Goal: Information Seeking & Learning: Learn about a topic

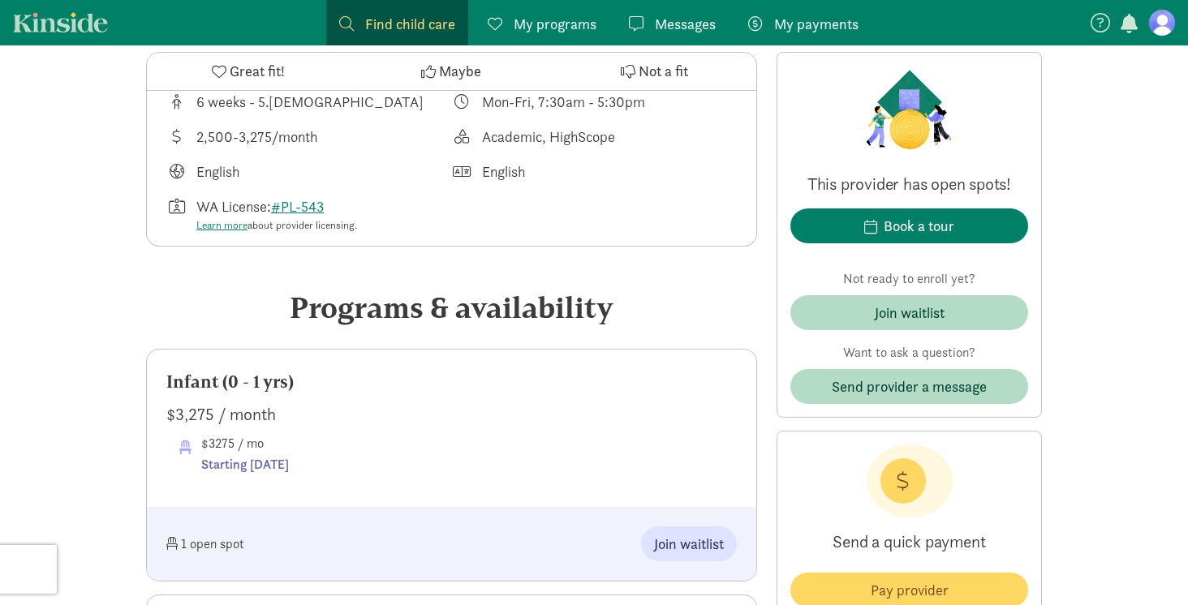
scroll to position [802, 0]
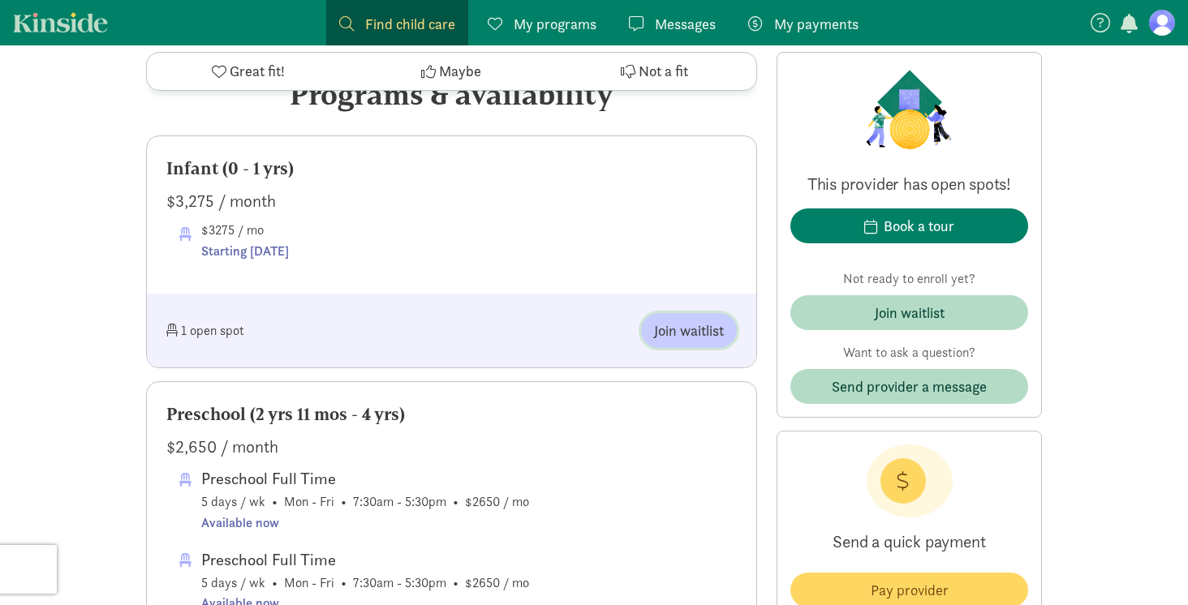
click at [691, 330] on span "Join waitlist" at bounding box center [689, 331] width 70 height 22
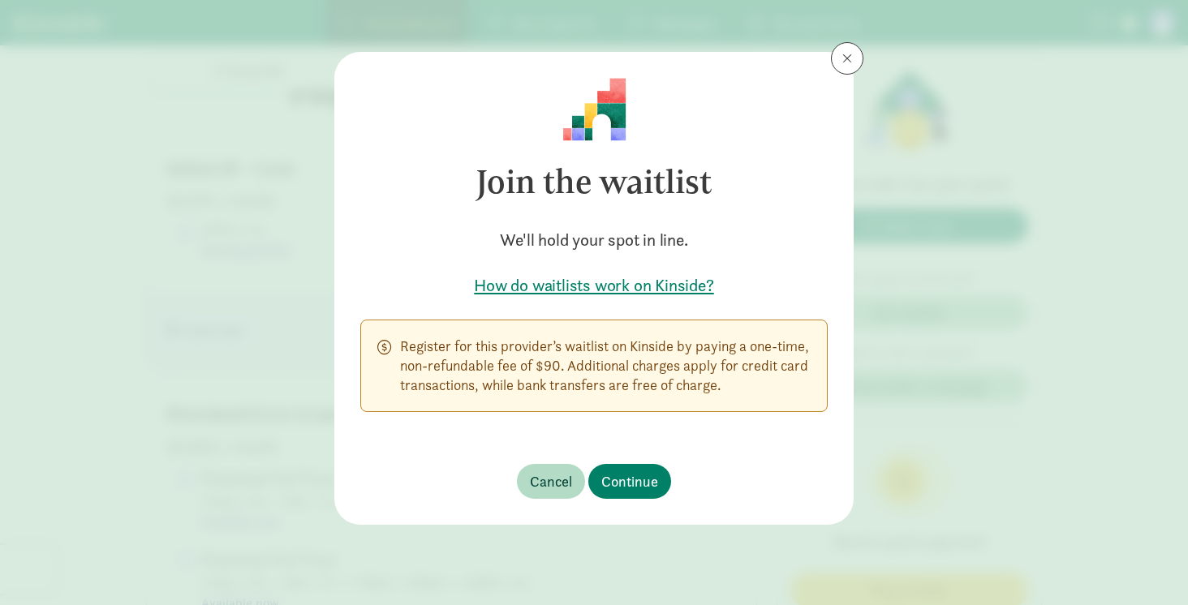
drag, startPoint x: 683, startPoint y: 340, endPoint x: 662, endPoint y: 400, distance: 63.4
click at [662, 400] on div "Register for this provider’s waitlist on Kinside by paying a one-time, non-refu…" at bounding box center [594, 366] width 468 height 93
drag, startPoint x: 662, startPoint y: 400, endPoint x: 649, endPoint y: 334, distance: 67.0
click at [649, 334] on div "Register for this provider’s waitlist on Kinside by paying a one-time, non-refu…" at bounding box center [594, 366] width 468 height 93
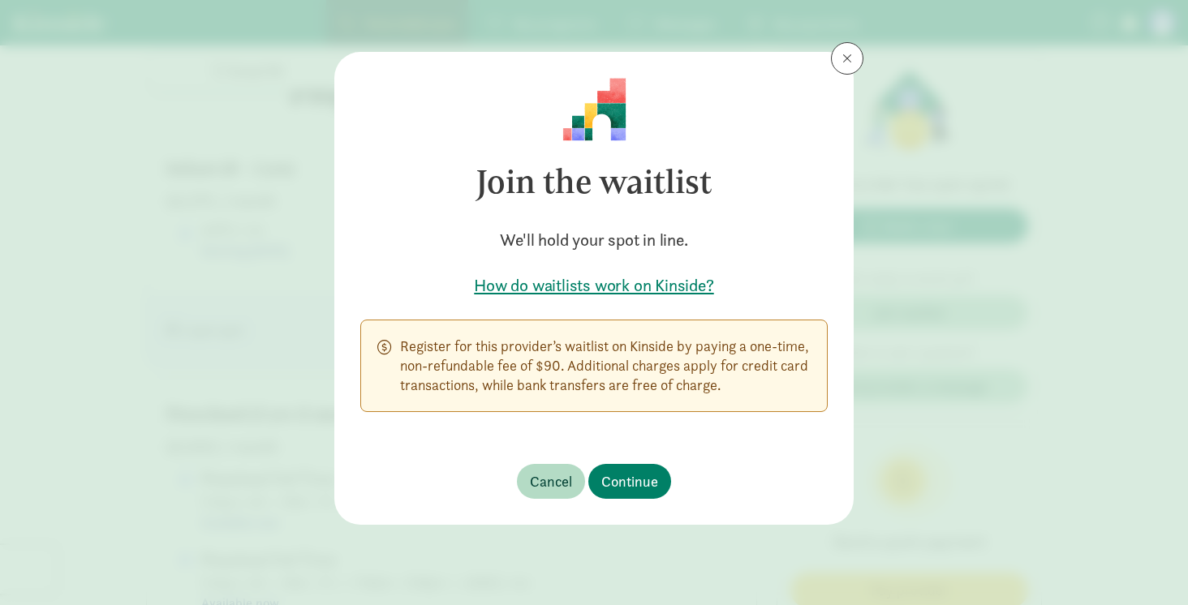
click at [649, 334] on div "Register for this provider’s waitlist on Kinside by paying a one-time, non-refu…" at bounding box center [594, 366] width 468 height 93
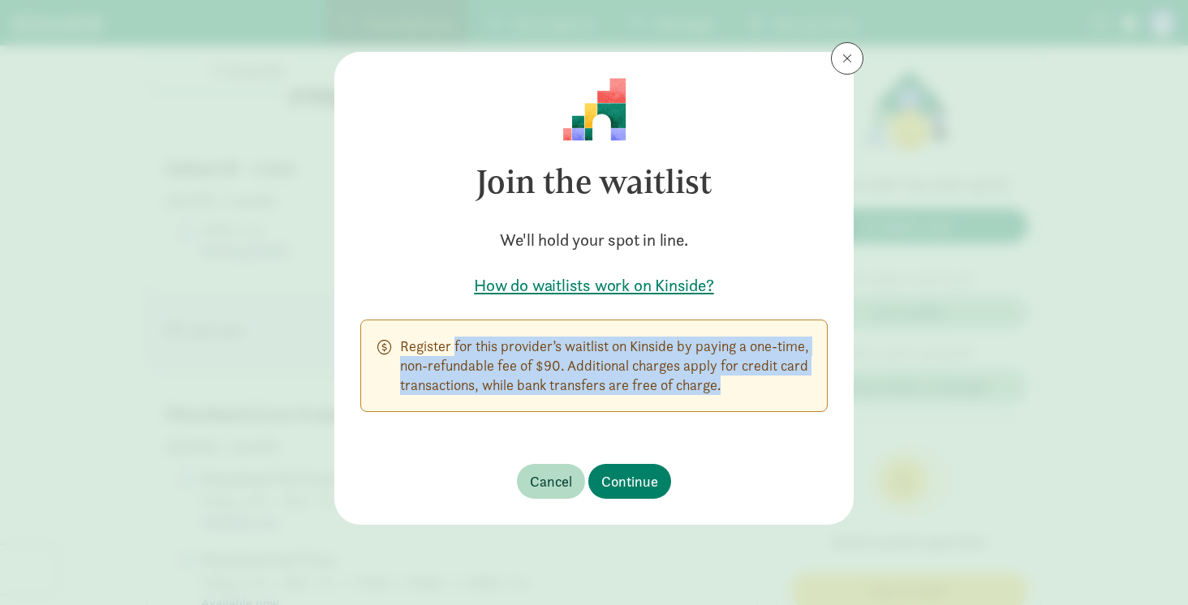
drag, startPoint x: 649, startPoint y: 334, endPoint x: 709, endPoint y: 419, distance: 103.1
click at [709, 419] on div "Join the waitlist We'll hold your spot in line. How do waitlists work on Kinsid…" at bounding box center [593, 245] width 519 height 386
drag, startPoint x: 709, startPoint y: 419, endPoint x: 672, endPoint y: 341, distance: 86.1
click at [672, 341] on div "Join the waitlist We'll hold your spot in line. How do waitlists work on Kinsid…" at bounding box center [593, 245] width 519 height 386
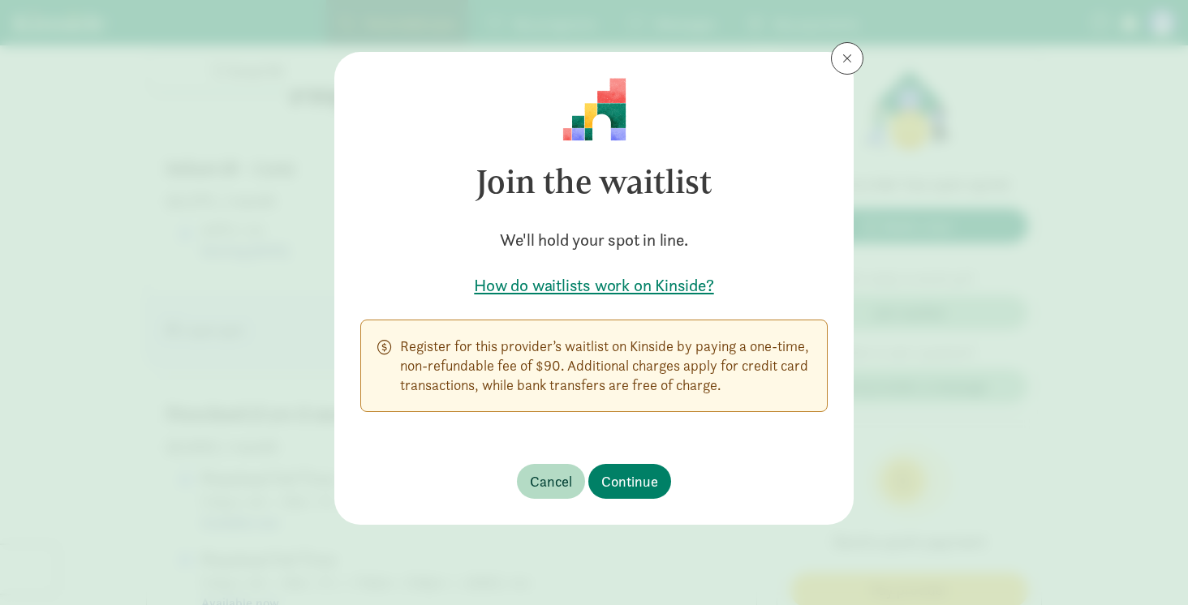
click at [672, 341] on p "Register for this provider’s waitlist on Kinside by paying a one-time, non-refu…" at bounding box center [605, 366] width 411 height 58
click at [639, 291] on h5 "How do waitlists work on Kinside?" at bounding box center [594, 285] width 468 height 23
click at [835, 69] on button at bounding box center [847, 58] width 32 height 32
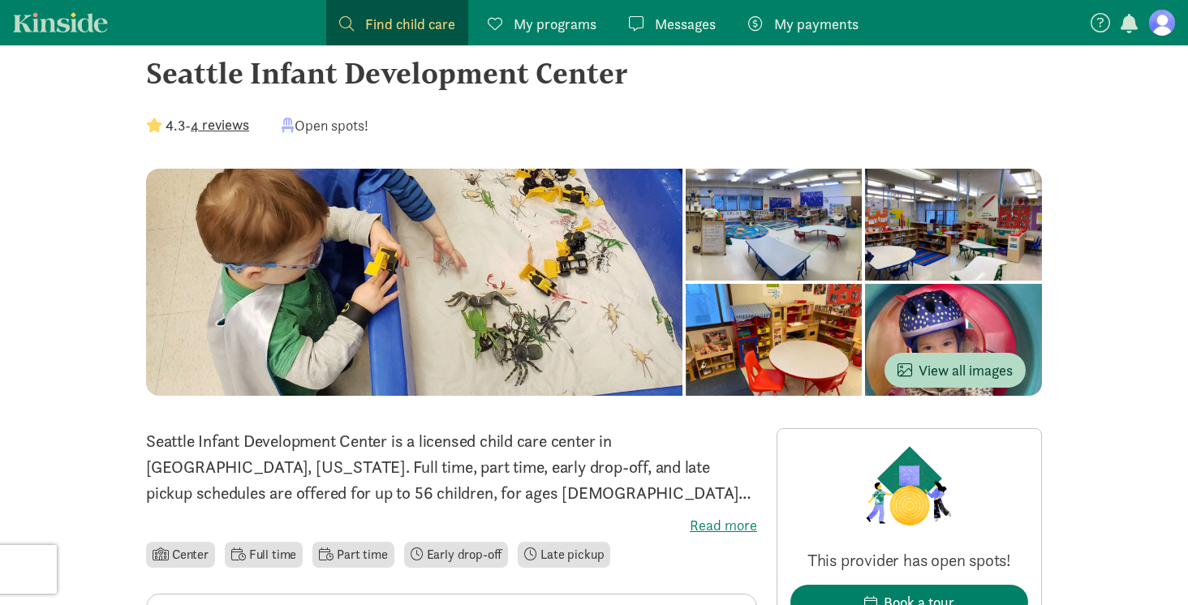
scroll to position [0, 0]
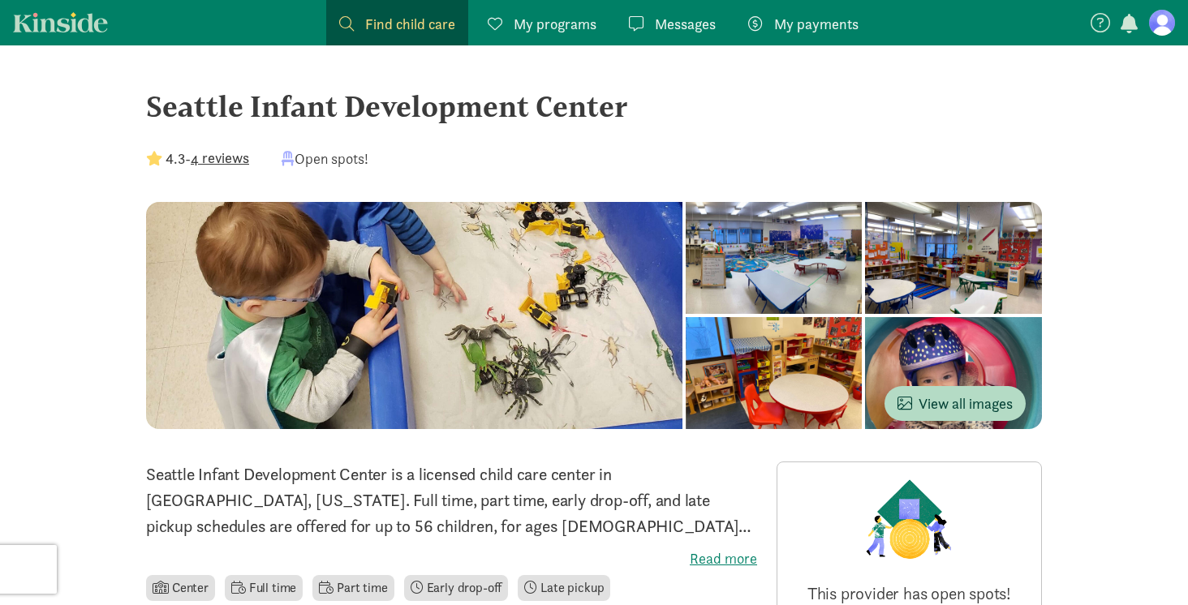
click at [386, 24] on span "Find child care" at bounding box center [410, 24] width 90 height 22
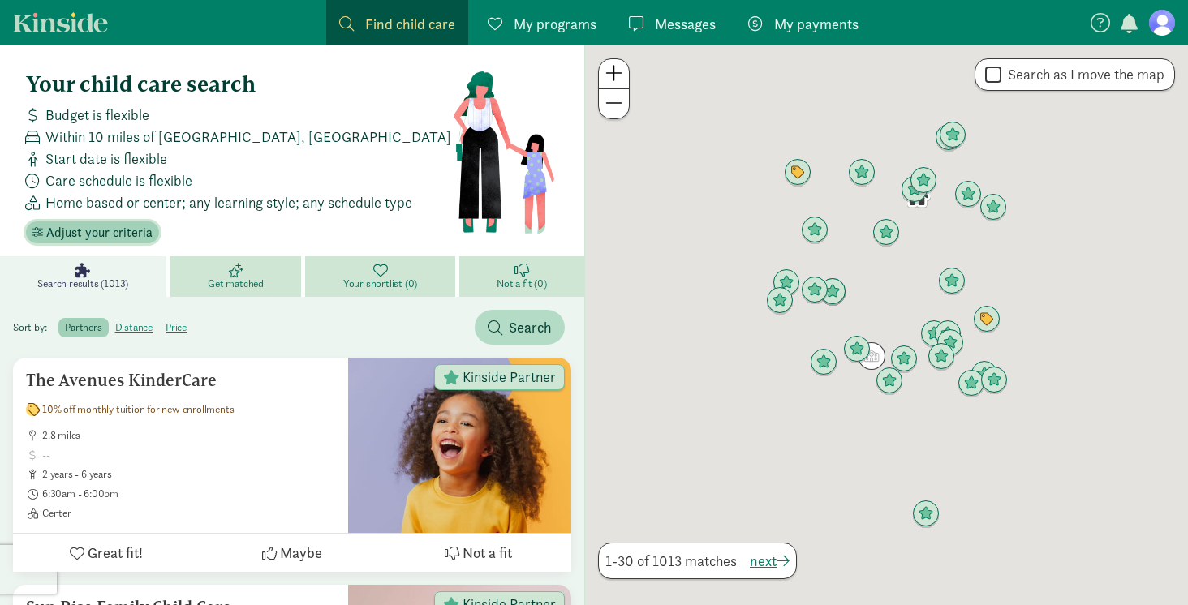
click at [84, 235] on span "Adjust your criteria" at bounding box center [99, 232] width 106 height 19
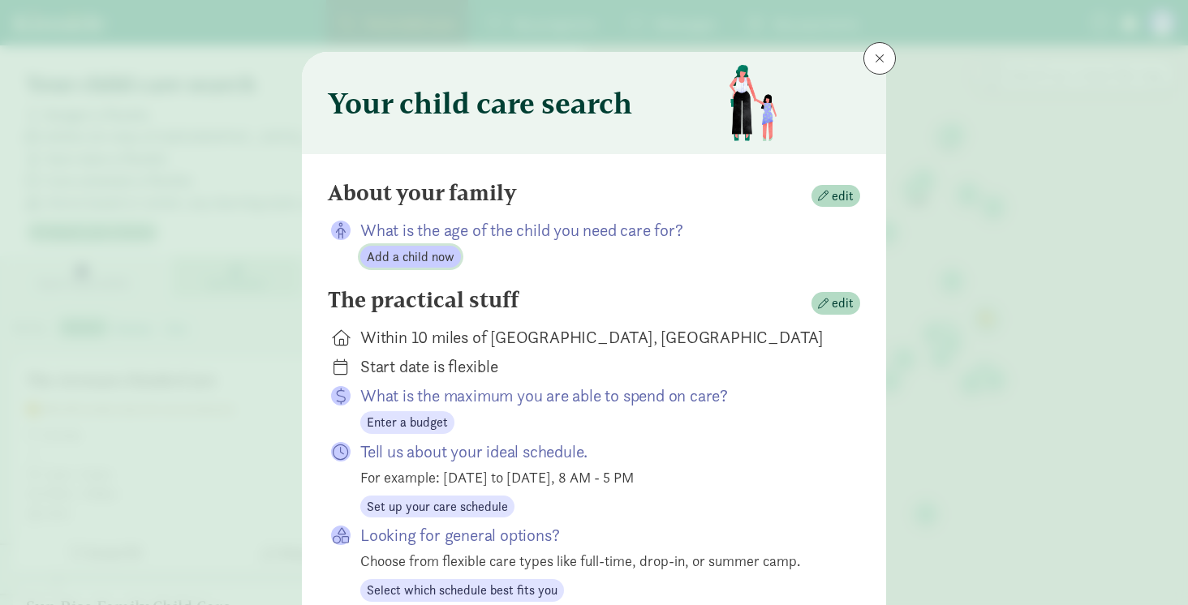
click at [424, 261] on span "Add a child now" at bounding box center [411, 257] width 88 height 19
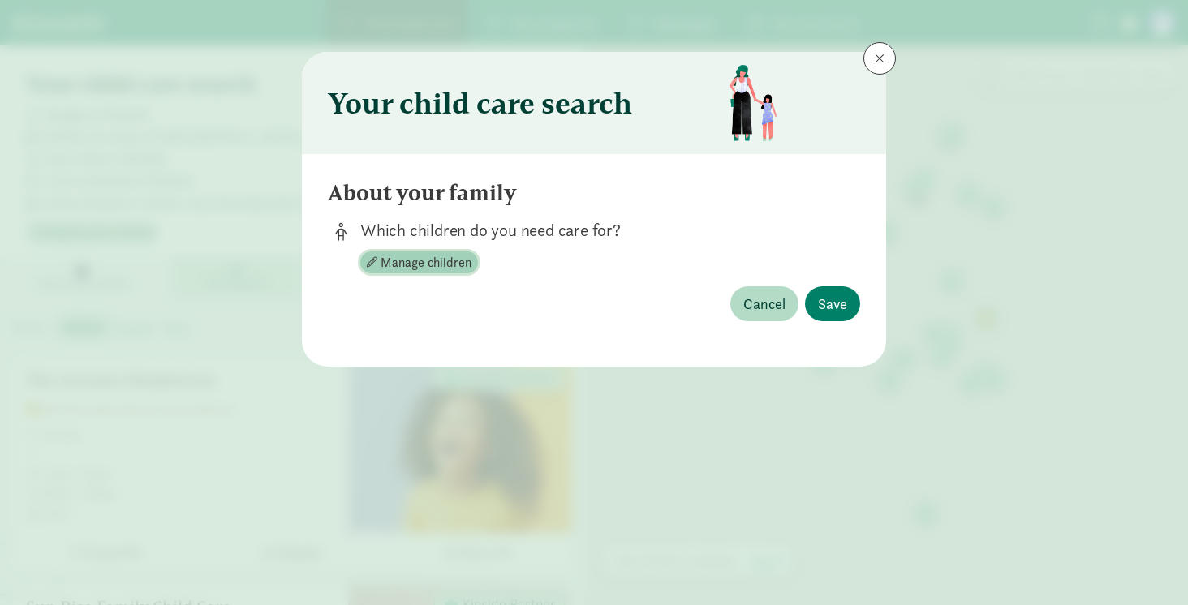
click at [424, 261] on span "Manage children" at bounding box center [426, 262] width 91 height 19
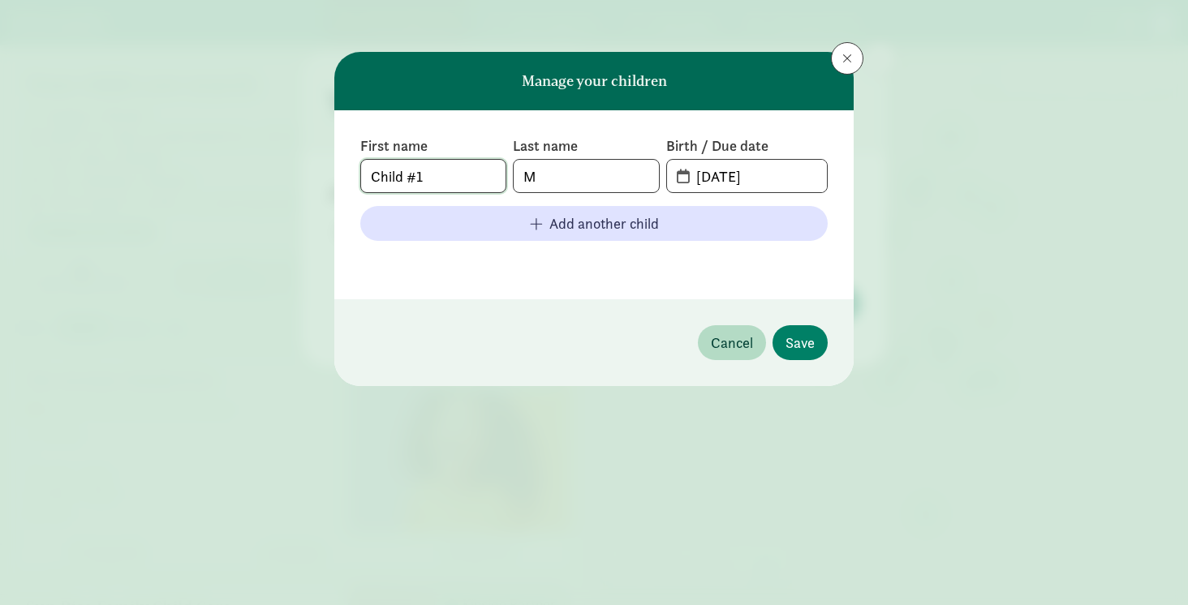
click at [427, 173] on input "Child #1" at bounding box center [433, 176] width 144 height 32
click at [429, 187] on input "Child #1" at bounding box center [433, 176] width 144 height 32
click at [597, 166] on input "M" at bounding box center [586, 176] width 144 height 32
click at [569, 177] on input "M" at bounding box center [586, 176] width 144 height 32
type input "McCreanor"
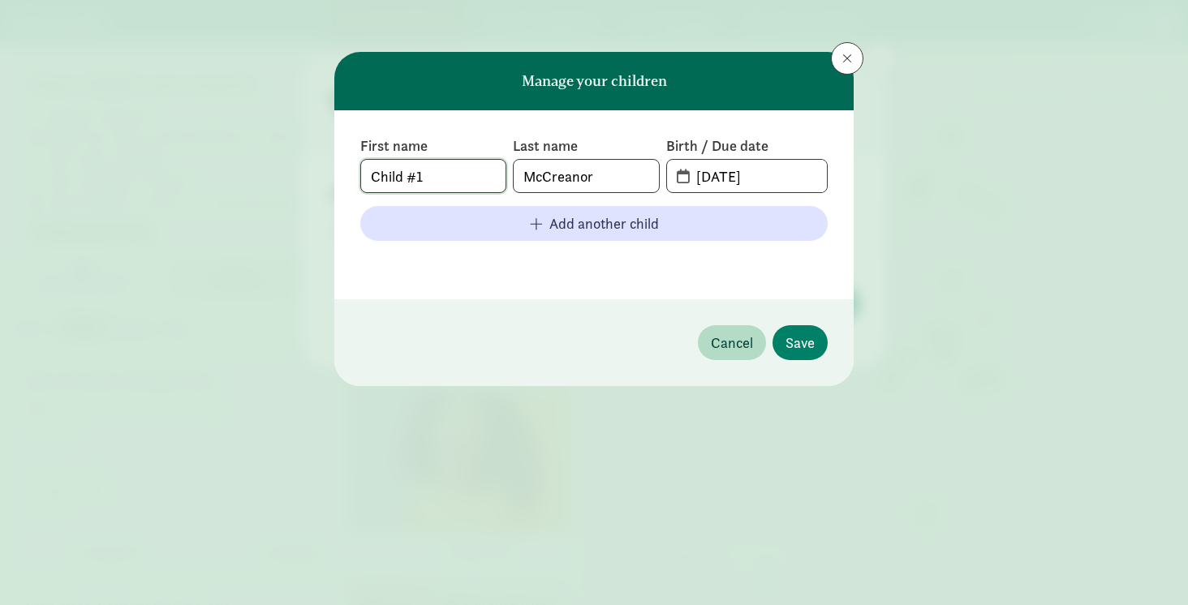
drag, startPoint x: 399, startPoint y: 181, endPoint x: 310, endPoint y: 176, distance: 89.4
click at [315, 177] on div "Manage your children First name Child #1 Last name McCreanor Birth / Due date 0…" at bounding box center [594, 302] width 1188 height 605
type input "Baby boy #1"
click at [629, 150] on label "Last name" at bounding box center [586, 145] width 146 height 19
click at [717, 175] on input "08-17-2025" at bounding box center [757, 176] width 140 height 32
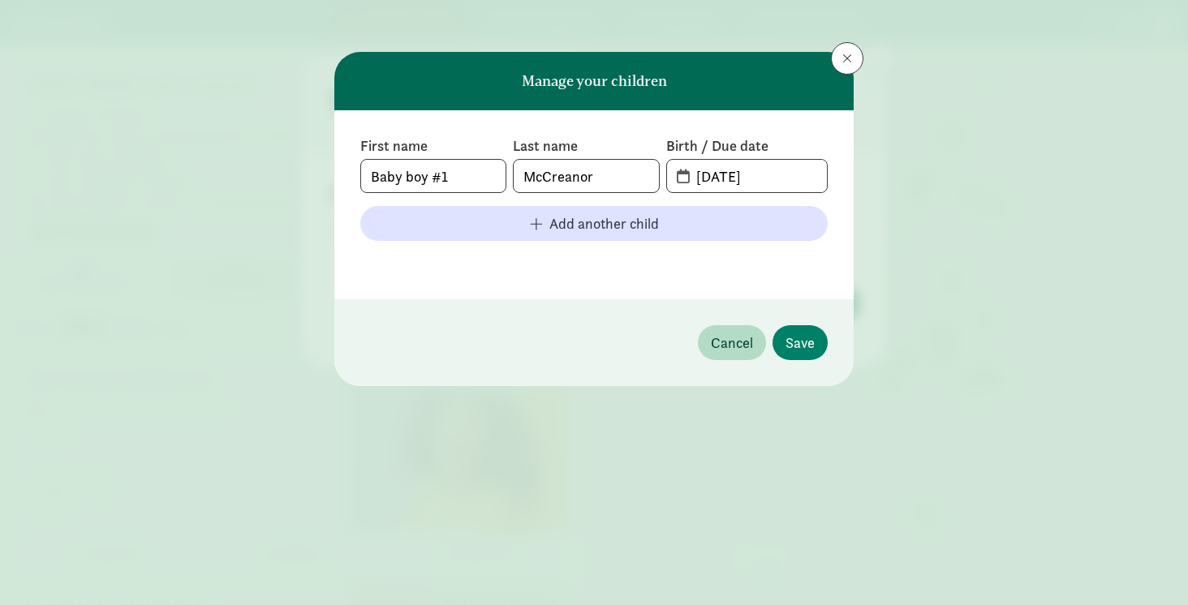
click at [683, 175] on span "08-17-2025" at bounding box center [747, 176] width 160 height 32
click at [681, 179] on span "08-17-2025" at bounding box center [747, 176] width 160 height 32
click at [764, 179] on input "08-17-2025" at bounding box center [757, 176] width 140 height 32
type input "01-15-2026"
click at [480, 184] on input "Baby boy #1" at bounding box center [433, 176] width 144 height 32
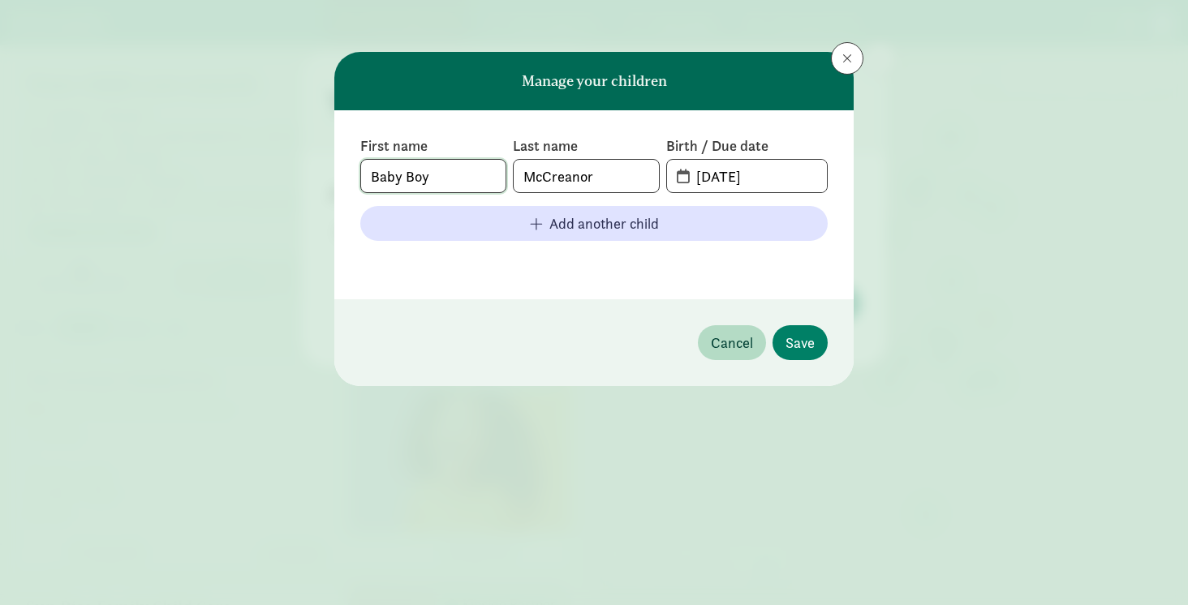
type input "Baby Boy"
click at [616, 283] on div "First name Baby Boy Last name McCreanor Birth / Due date 01-15-2026 Add another…" at bounding box center [593, 204] width 519 height 189
click at [808, 338] on span "Save" at bounding box center [800, 343] width 29 height 22
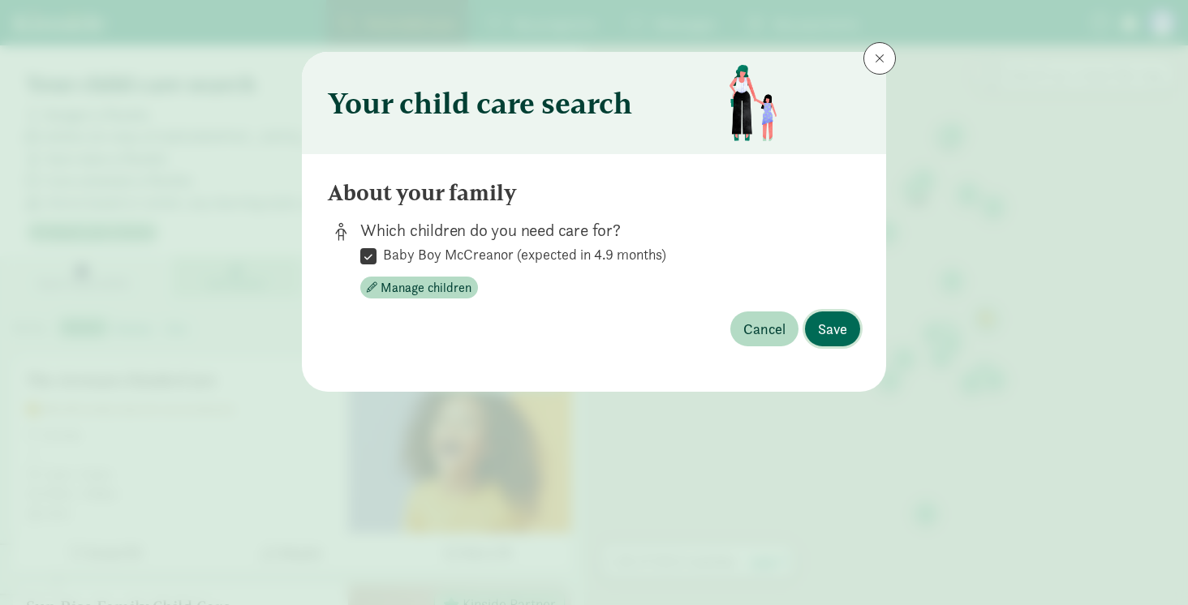
click at [842, 327] on span "Save" at bounding box center [832, 329] width 29 height 22
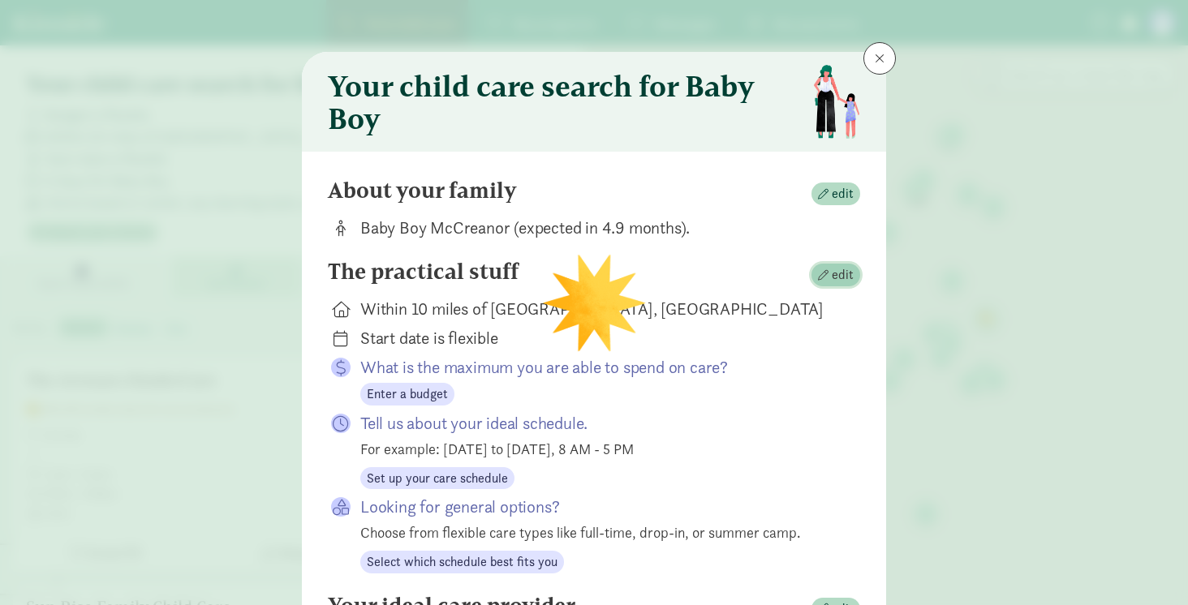
click at [830, 272] on span "edit" at bounding box center [836, 274] width 36 height 19
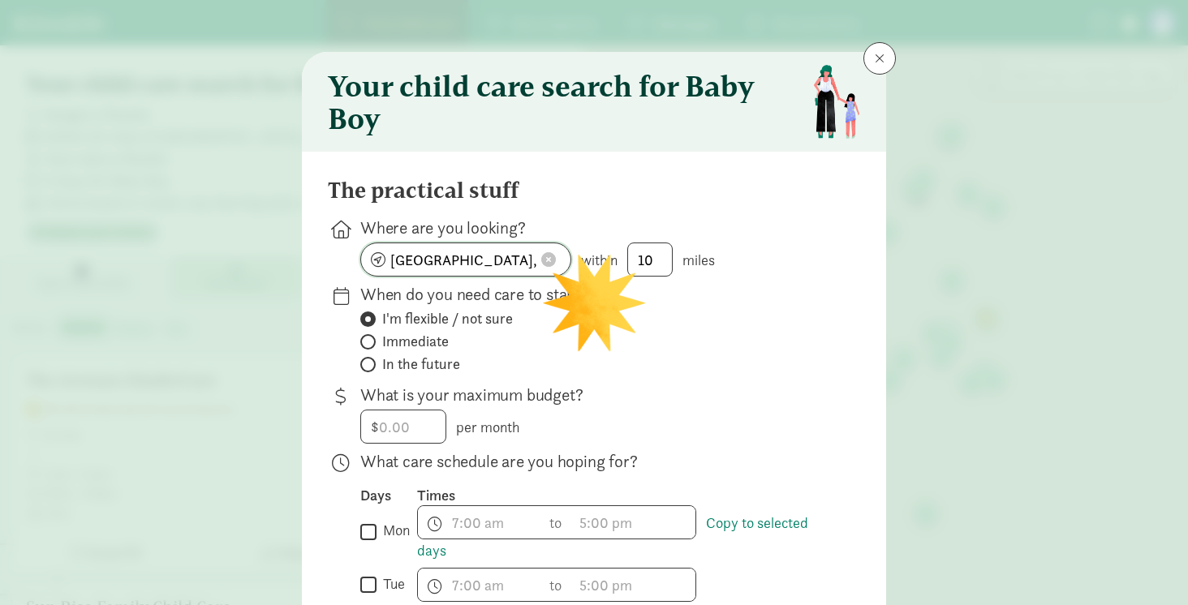
click at [502, 261] on input "San Francisco, CA" at bounding box center [465, 259] width 209 height 32
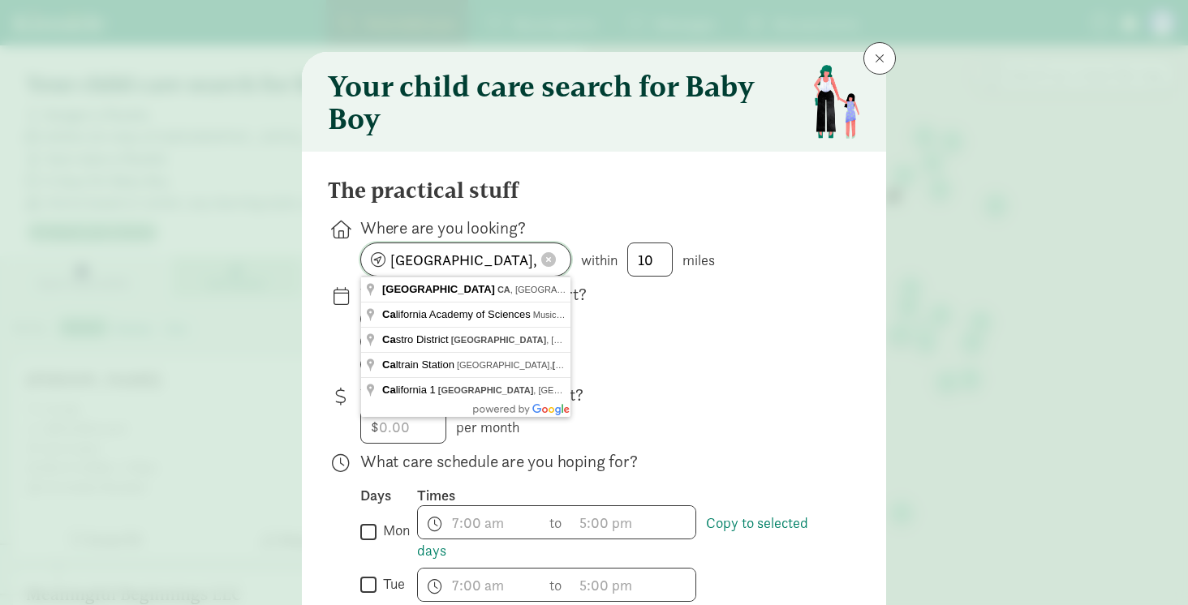
drag, startPoint x: 495, startPoint y: 261, endPoint x: 349, endPoint y: 252, distance: 146.3
click at [349, 283] on div "Where are you looking? San Francisco, CA within 10 miles" at bounding box center [594, 330] width 532 height 94
type input "Seattle, WA, USA"
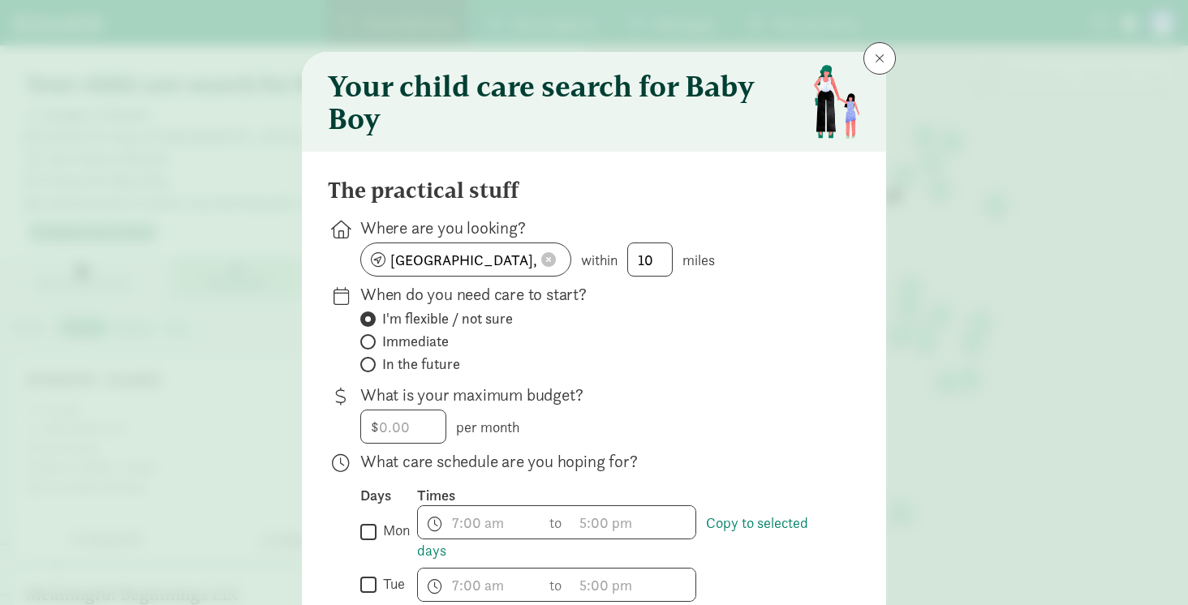
click at [717, 384] on p "What is your maximum budget?" at bounding box center [597, 395] width 474 height 23
click at [431, 346] on span "Immediate" at bounding box center [415, 341] width 67 height 19
click at [371, 346] on input "Immediate" at bounding box center [365, 342] width 11 height 11
radio input "true"
radio input "false"
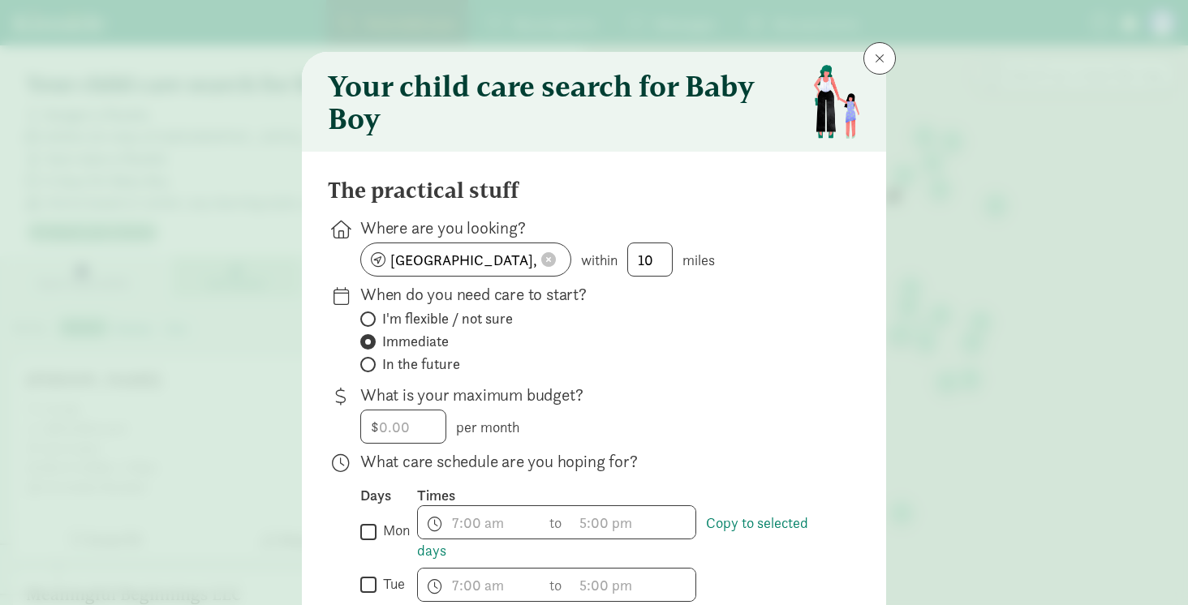
click at [430, 360] on span "In the future" at bounding box center [421, 364] width 78 height 19
click at [371, 360] on input "In the future" at bounding box center [365, 365] width 11 height 11
radio input "true"
radio input "false"
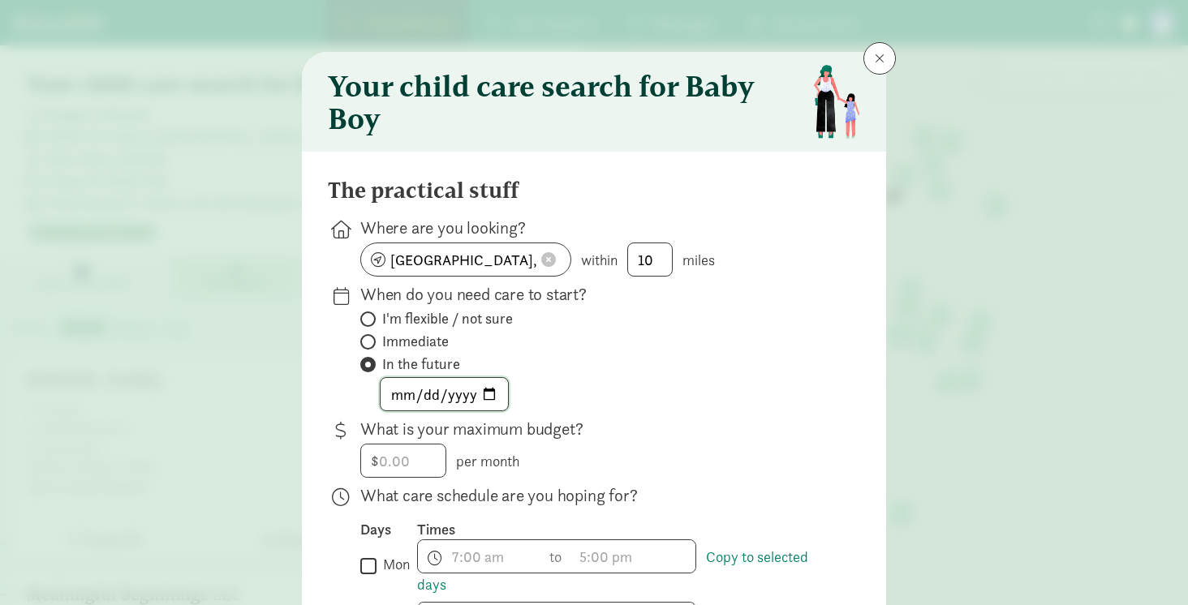
click at [491, 396] on input "date" at bounding box center [444, 394] width 127 height 32
type input "2026-05-01"
click at [751, 382] on div "2026-05-01" at bounding box center [597, 394] width 474 height 34
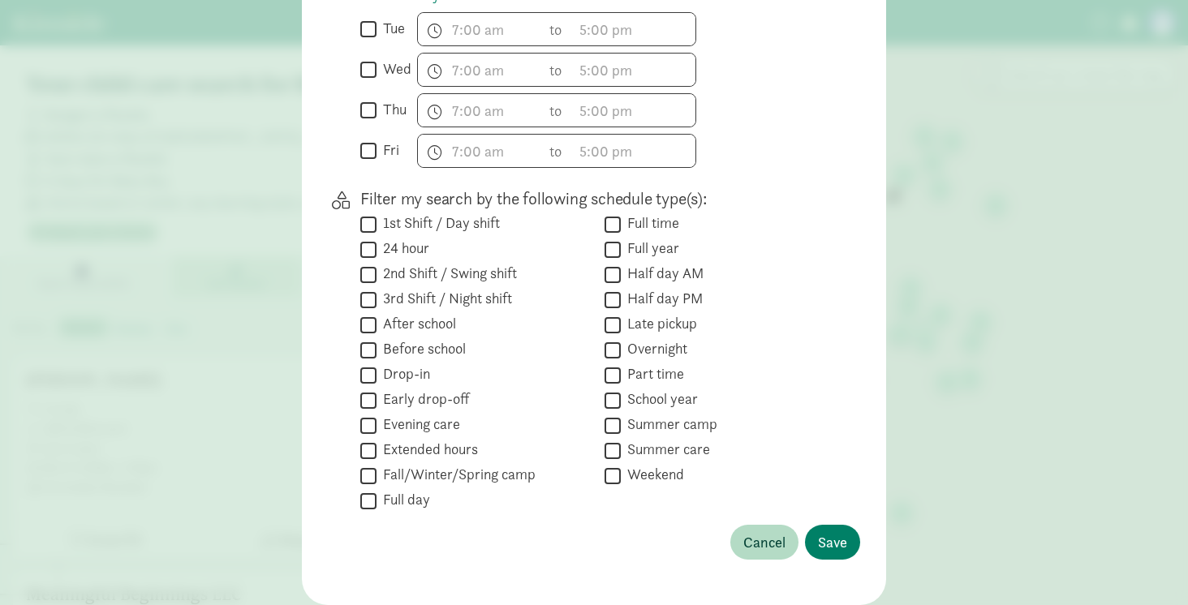
scroll to position [641, 0]
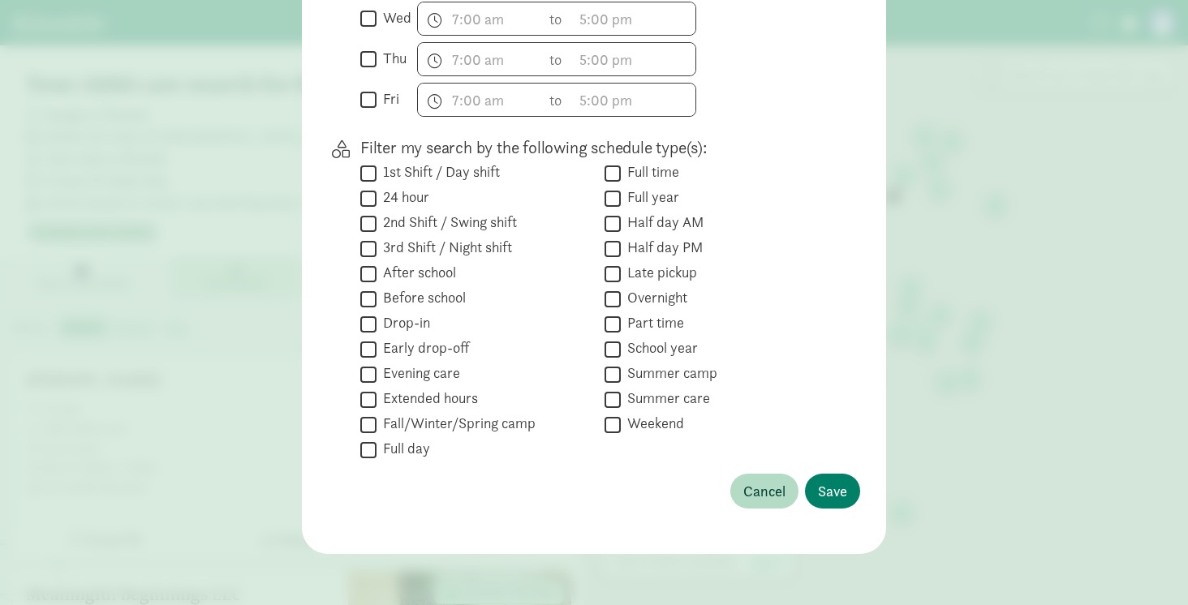
click at [618, 170] on input "Full time" at bounding box center [613, 173] width 16 height 22
checkbox input "true"
click at [847, 487] on button "Save" at bounding box center [832, 491] width 55 height 35
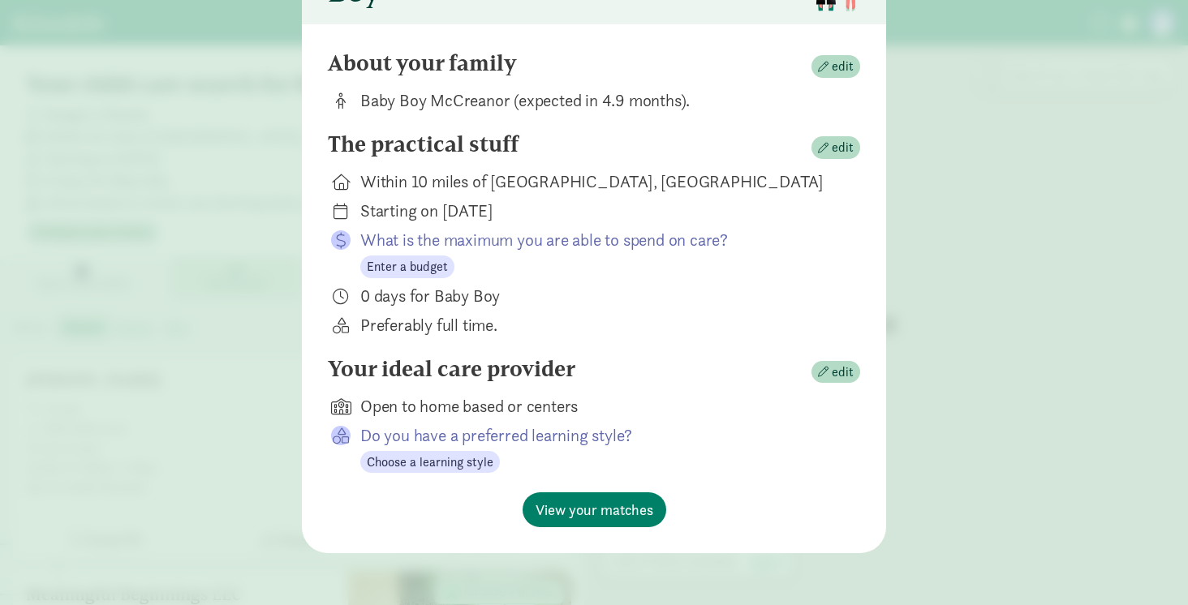
scroll to position [127, 0]
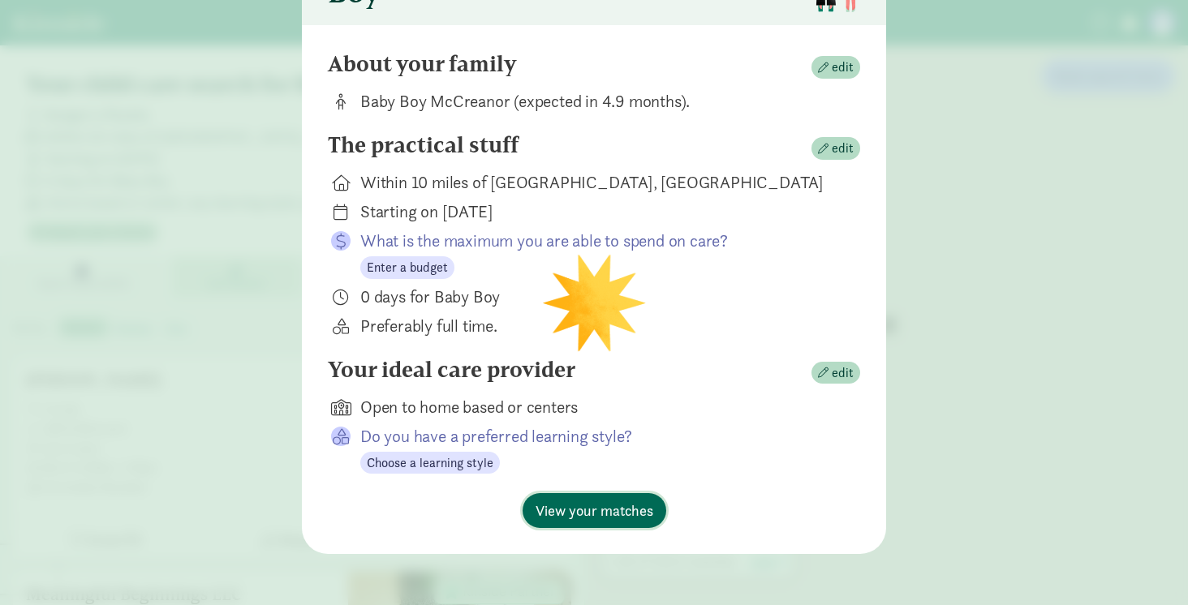
click at [640, 518] on span "View your matches" at bounding box center [595, 511] width 118 height 22
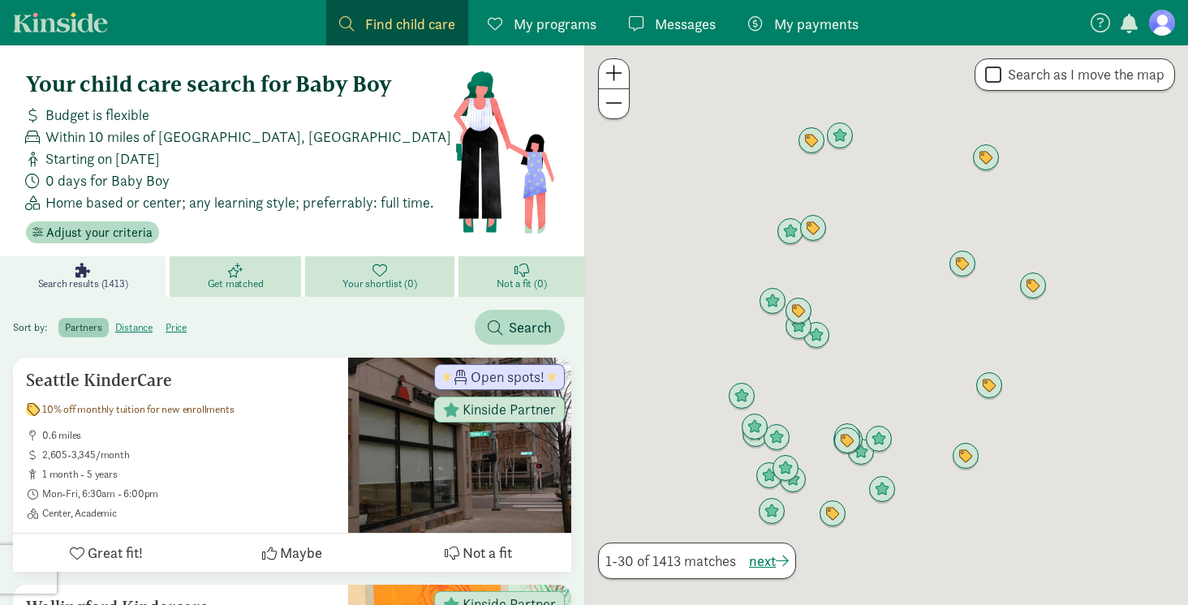
click at [607, 100] on span at bounding box center [613, 102] width 17 height 19
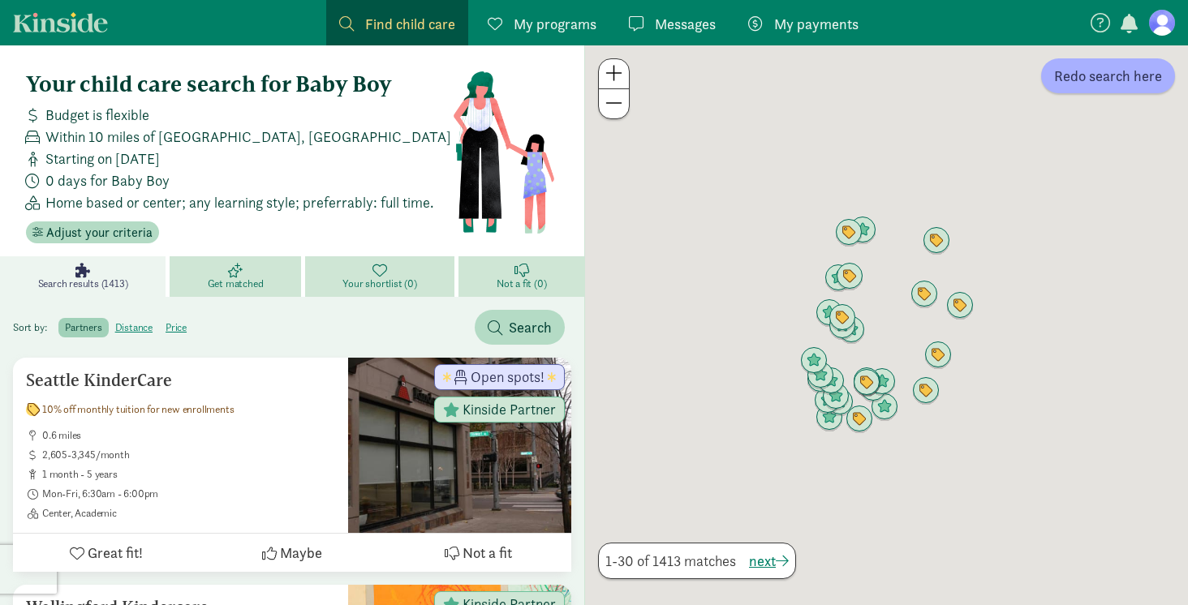
click at [614, 72] on span at bounding box center [613, 72] width 17 height 19
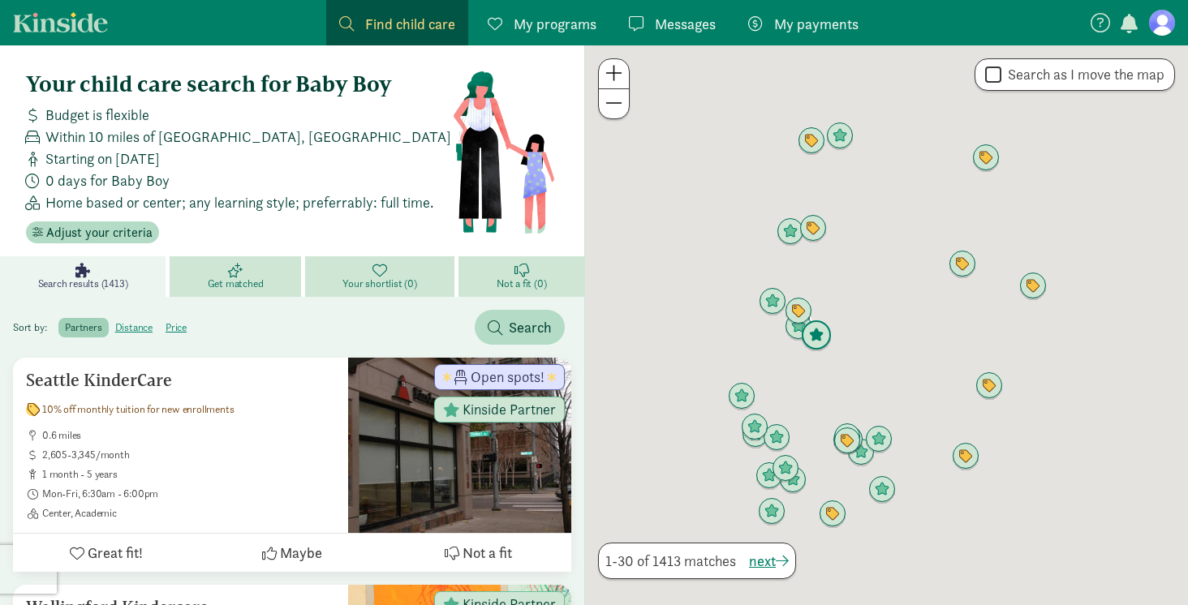
click at [825, 337] on img "Click to see details" at bounding box center [816, 336] width 31 height 31
click at [778, 299] on img "Click to see details" at bounding box center [772, 302] width 31 height 31
click at [803, 308] on img "Click to see details" at bounding box center [798, 311] width 31 height 31
click at [810, 226] on img "Click to see details" at bounding box center [813, 228] width 31 height 31
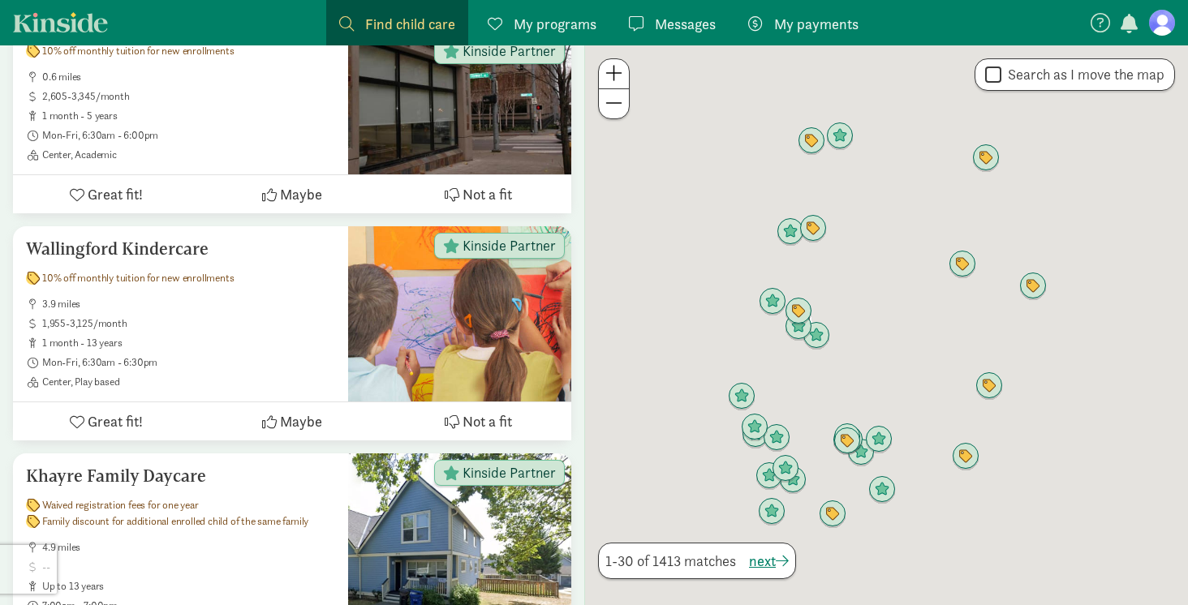
scroll to position [247, 0]
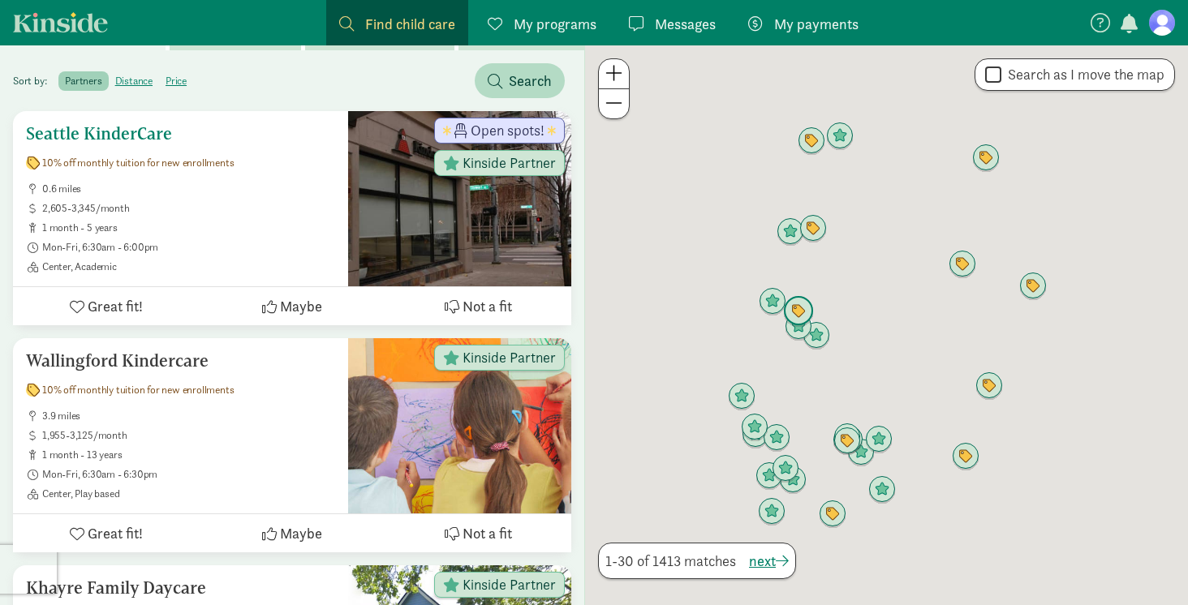
drag, startPoint x: 194, startPoint y: 134, endPoint x: 42, endPoint y: 136, distance: 151.8
click at [42, 136] on h5 "Seattle KinderCare" at bounding box center [180, 133] width 309 height 19
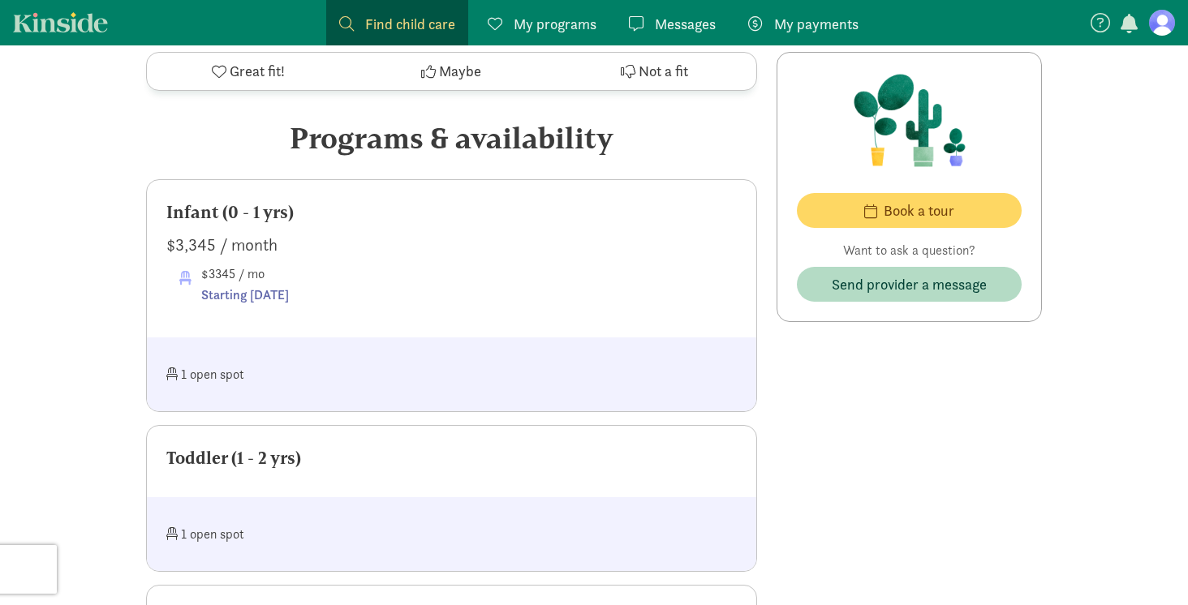
scroll to position [860, 0]
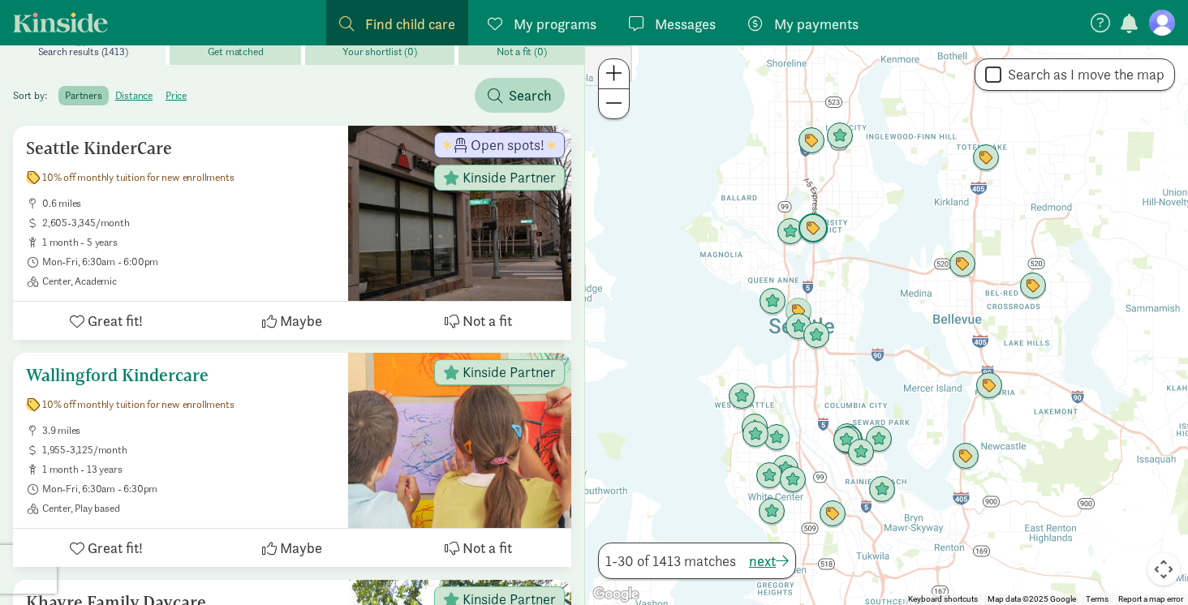
scroll to position [216, 0]
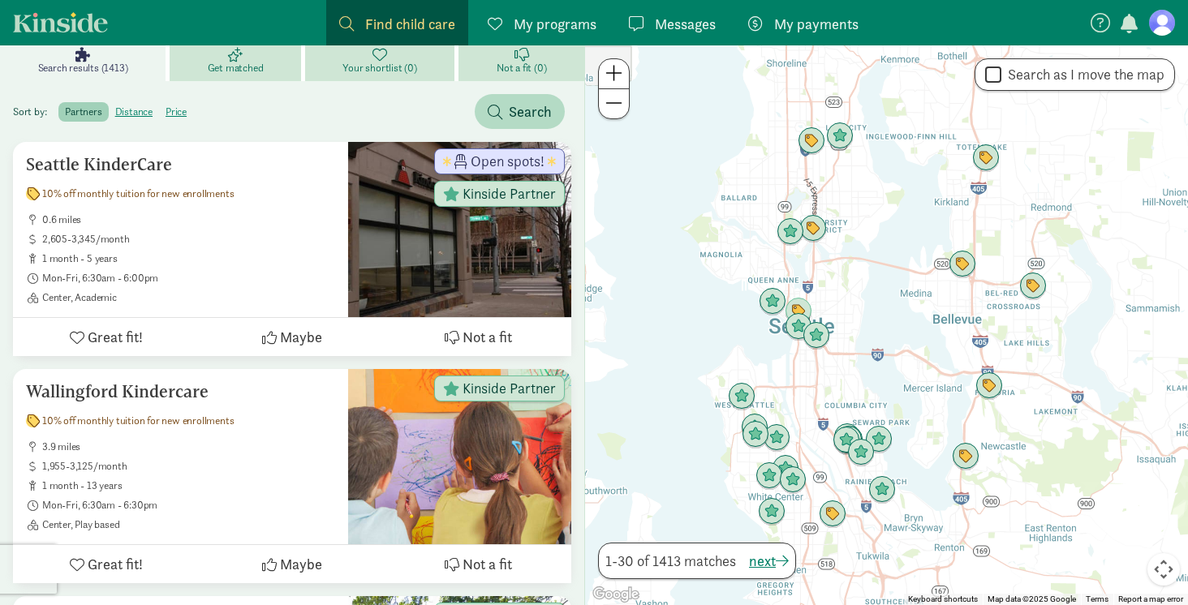
click at [842, 306] on div at bounding box center [886, 325] width 603 height 560
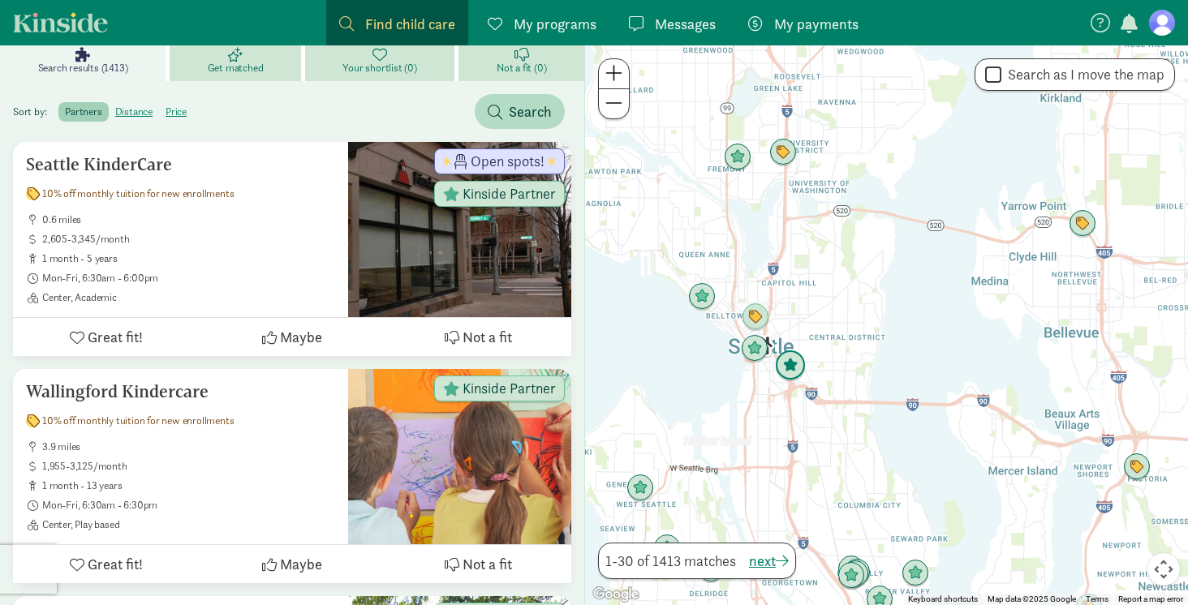
click at [788, 370] on img "Click to see details" at bounding box center [790, 366] width 31 height 31
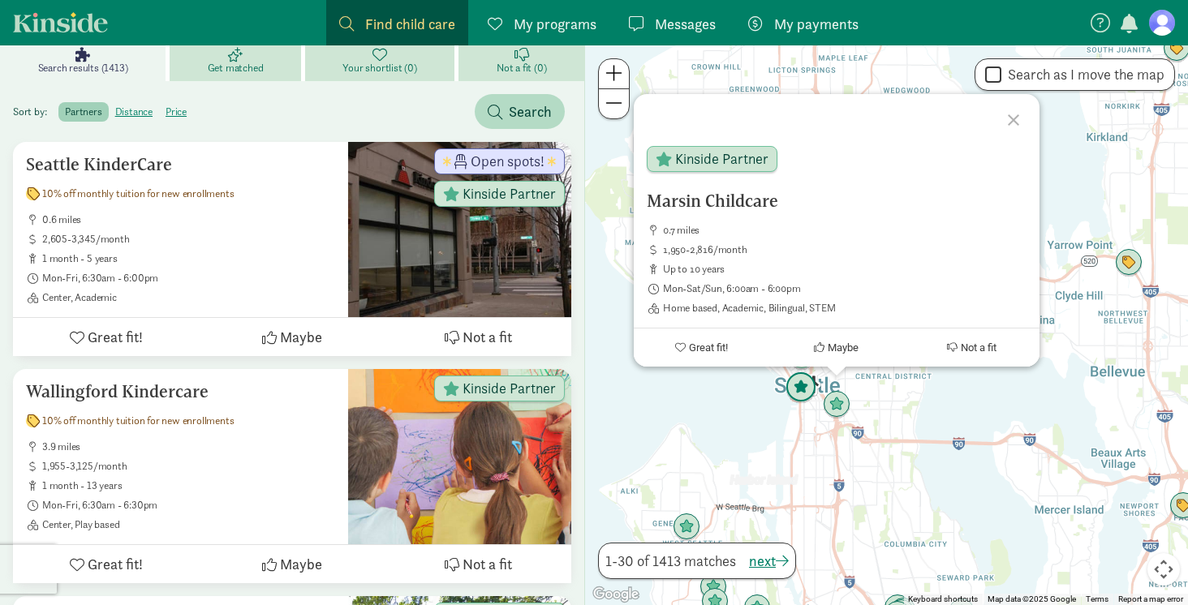
click at [798, 392] on img "Click to see details" at bounding box center [801, 388] width 31 height 31
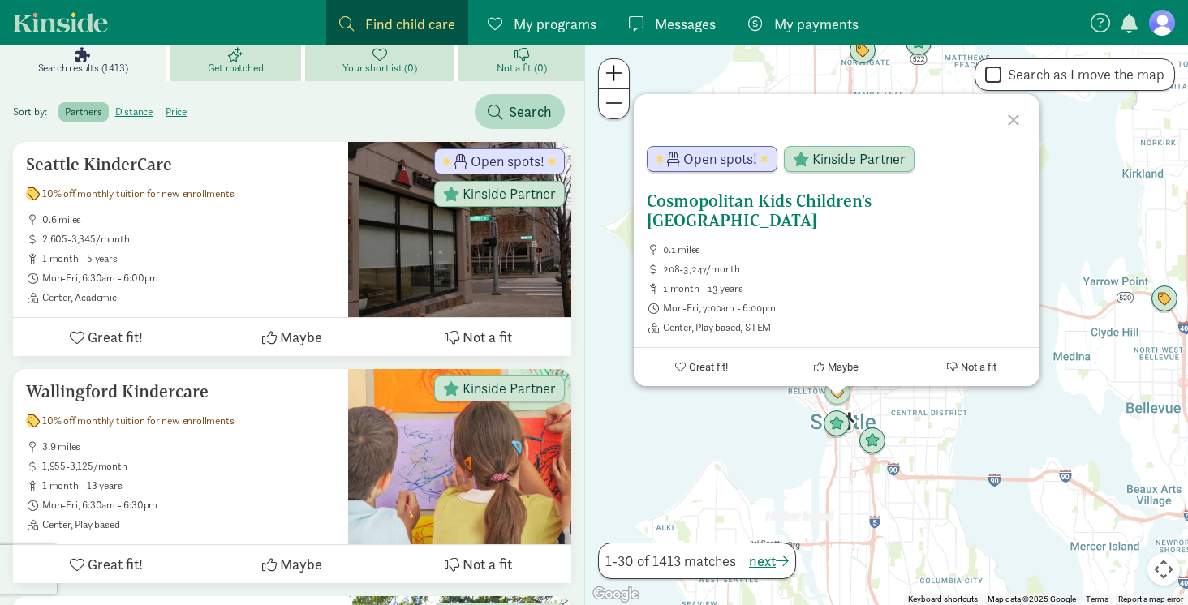
drag, startPoint x: 725, startPoint y: 223, endPoint x: 657, endPoint y: 183, distance: 78.2
click at [657, 183] on div "Cosmopolitan Kids Children's Downtown Academy 0.1 miles 208-3,247/month 1 month…" at bounding box center [837, 233] width 406 height 201
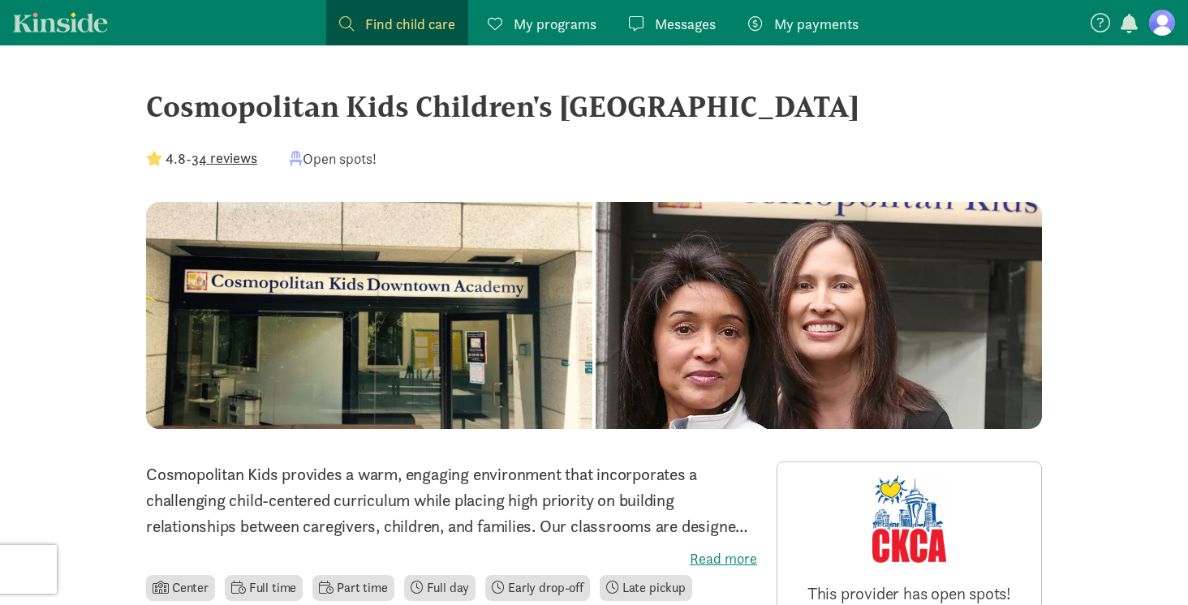
drag, startPoint x: 138, startPoint y: 105, endPoint x: 842, endPoint y: 114, distance: 704.6
copy div "Cosmopolitan Kids Children's [GEOGRAPHIC_DATA]"
click at [881, 149] on div "4.8 - 34 reviews Open spots!" at bounding box center [594, 159] width 896 height 22
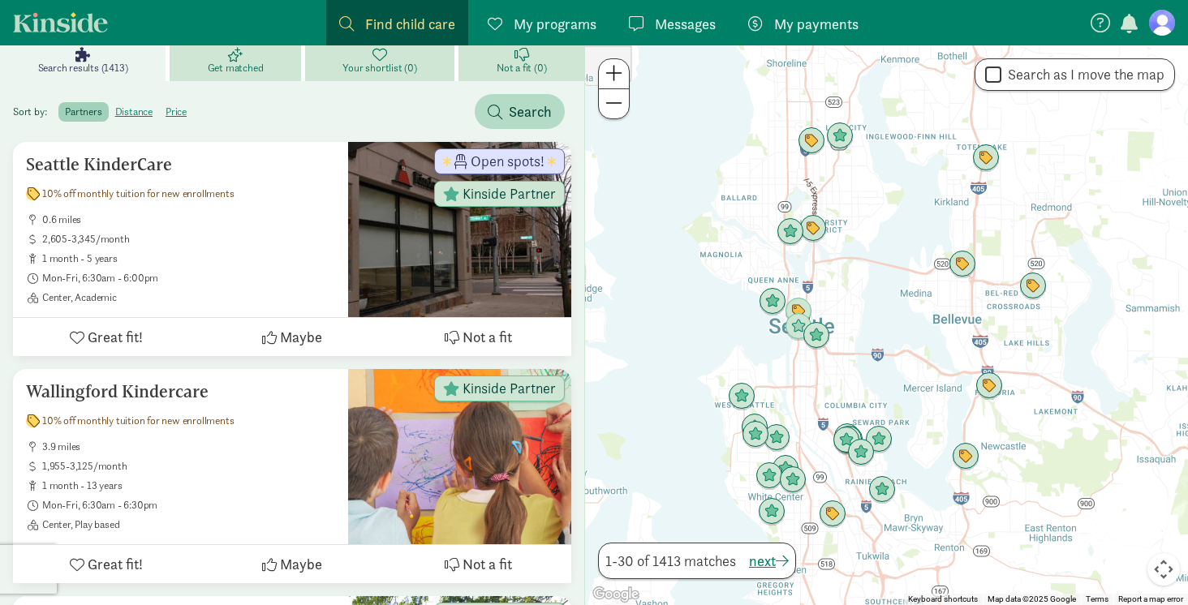
click at [854, 287] on div at bounding box center [886, 325] width 603 height 560
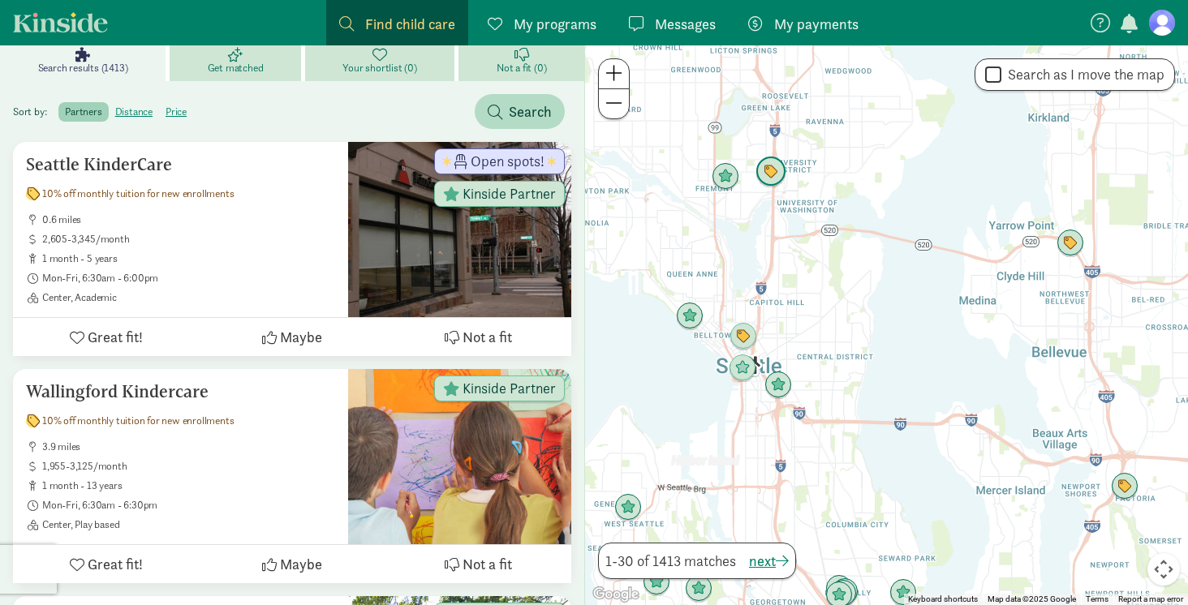
click at [776, 177] on img "Click to see details" at bounding box center [771, 172] width 31 height 31
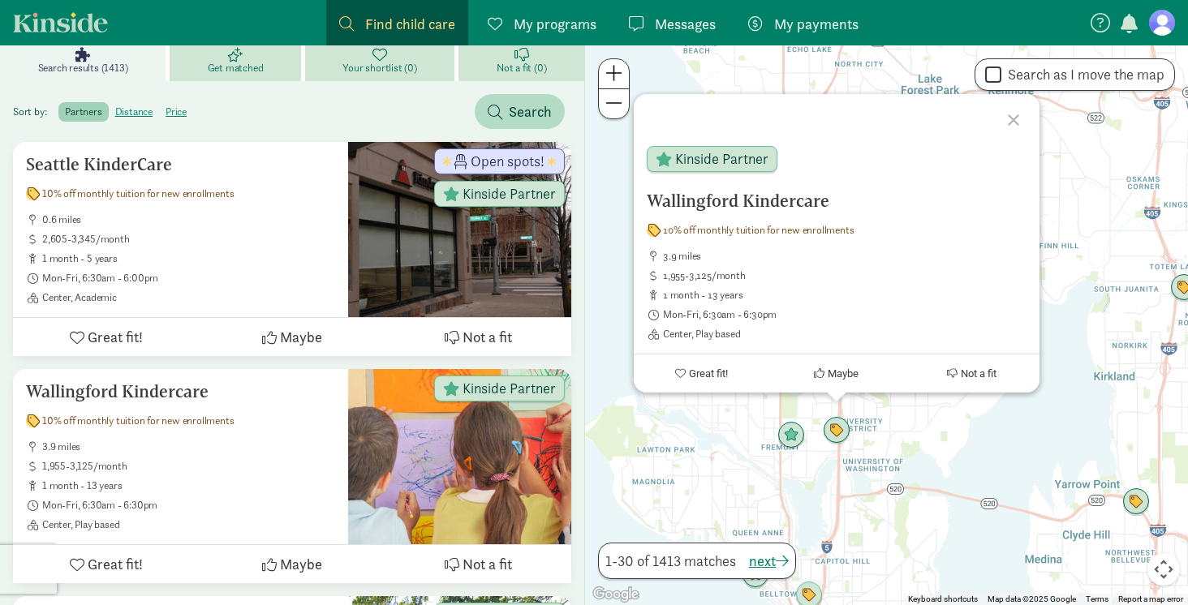
click at [942, 442] on div "Wallingford Kindercare 10% off monthly tuition for new enrollments 3.9 miles 1,…" at bounding box center [886, 325] width 603 height 560
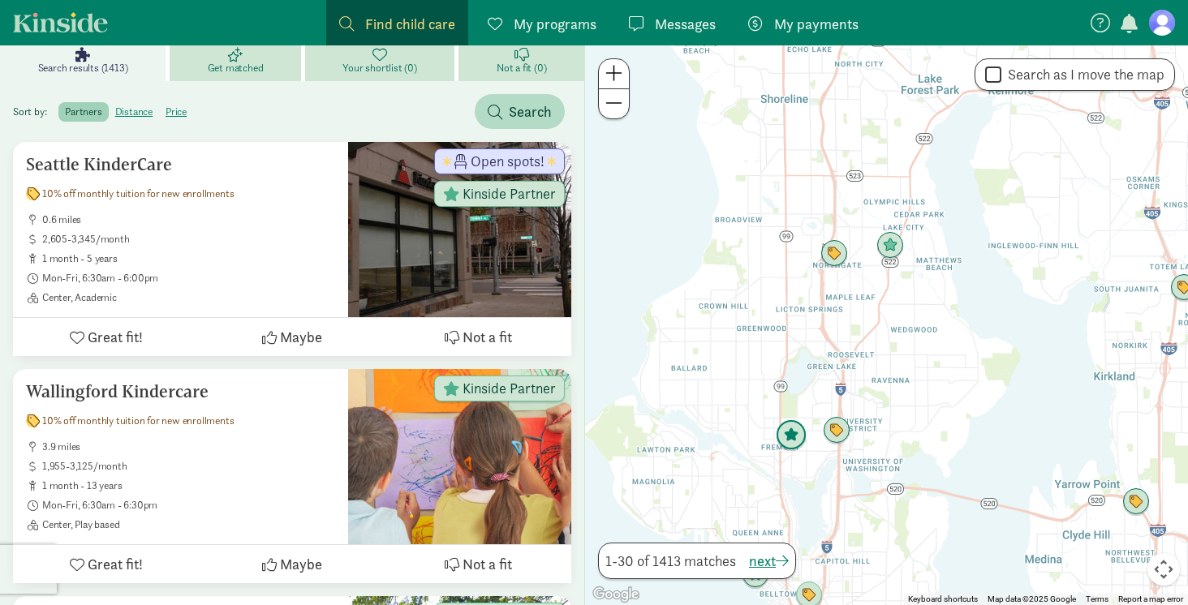
click at [782, 441] on img "Click to see details" at bounding box center [791, 435] width 31 height 31
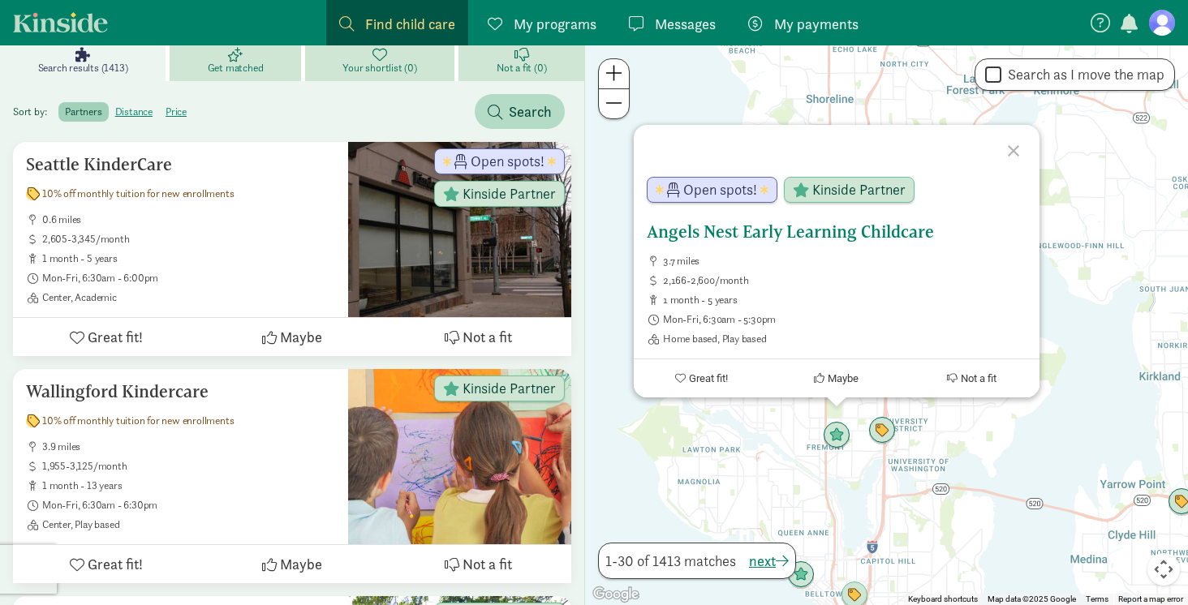
drag, startPoint x: 941, startPoint y: 231, endPoint x: 706, endPoint y: 234, distance: 234.6
click at [706, 234] on h5 "Angels Nest Early Learning Childcare" at bounding box center [837, 231] width 380 height 19
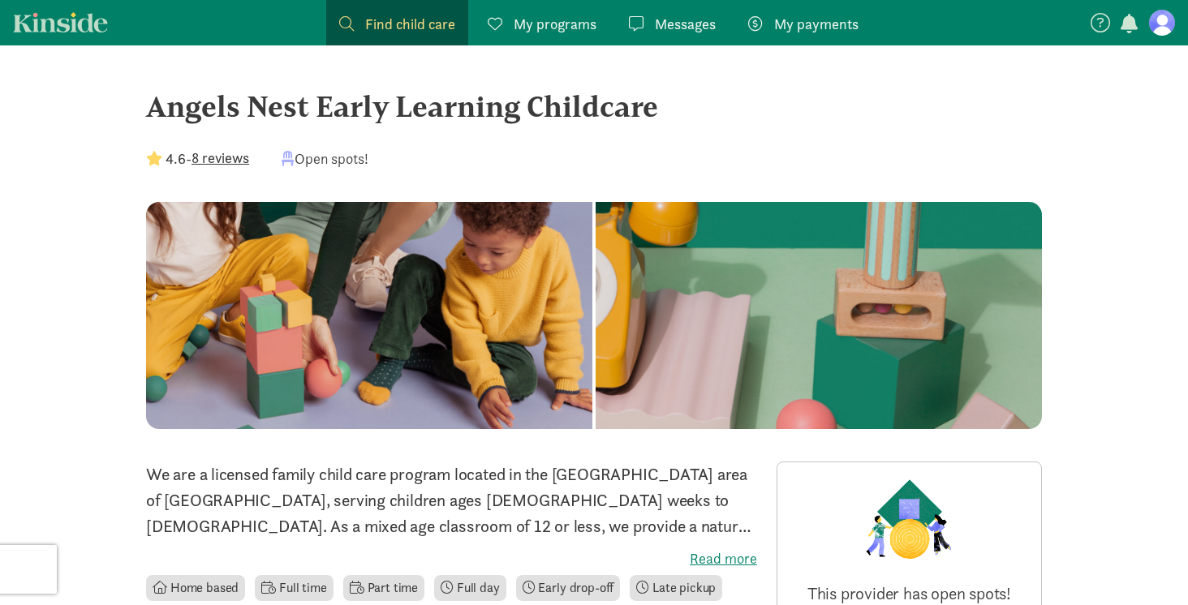
drag, startPoint x: 130, startPoint y: 102, endPoint x: 656, endPoint y: 121, distance: 526.3
copy div "Angels Nest Early Learning Childcare"
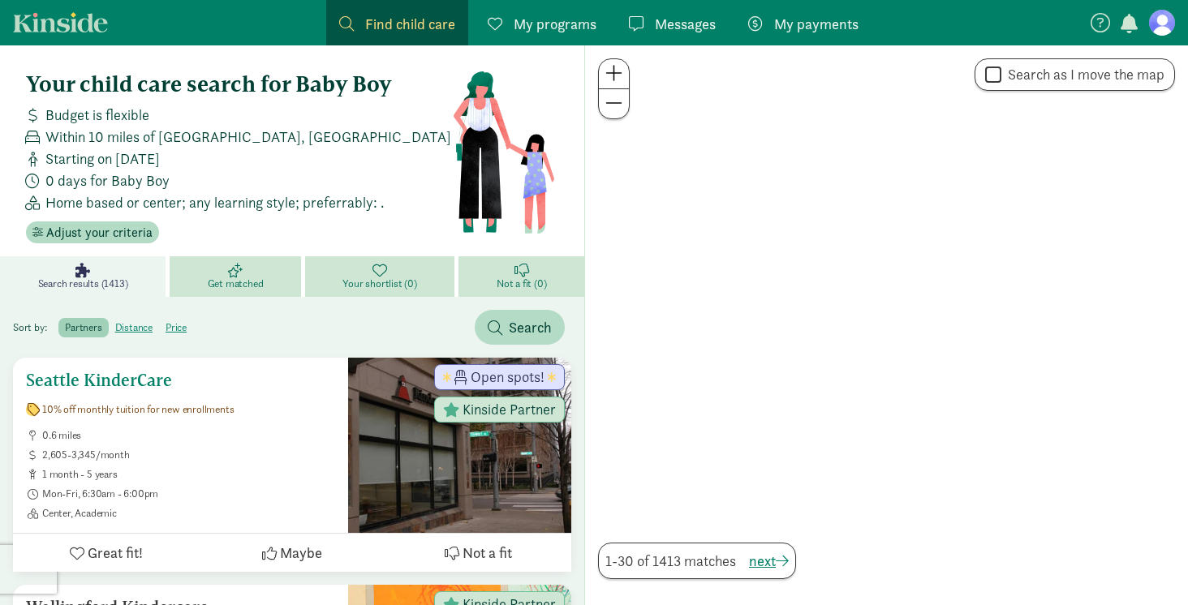
scroll to position [216, 0]
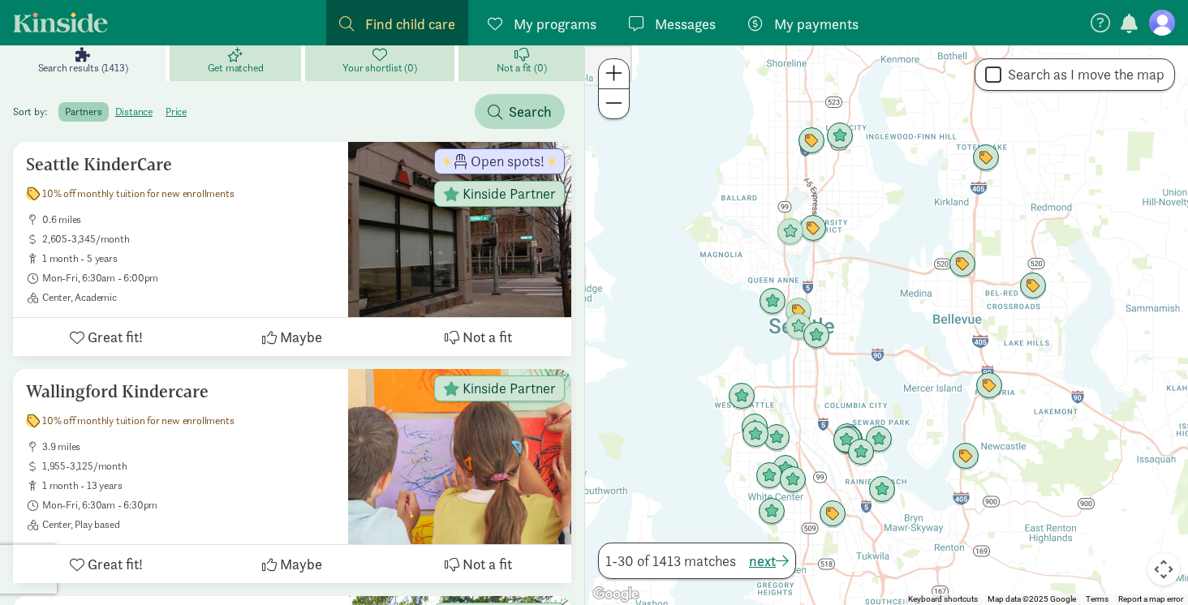
click at [849, 325] on div at bounding box center [886, 325] width 603 height 560
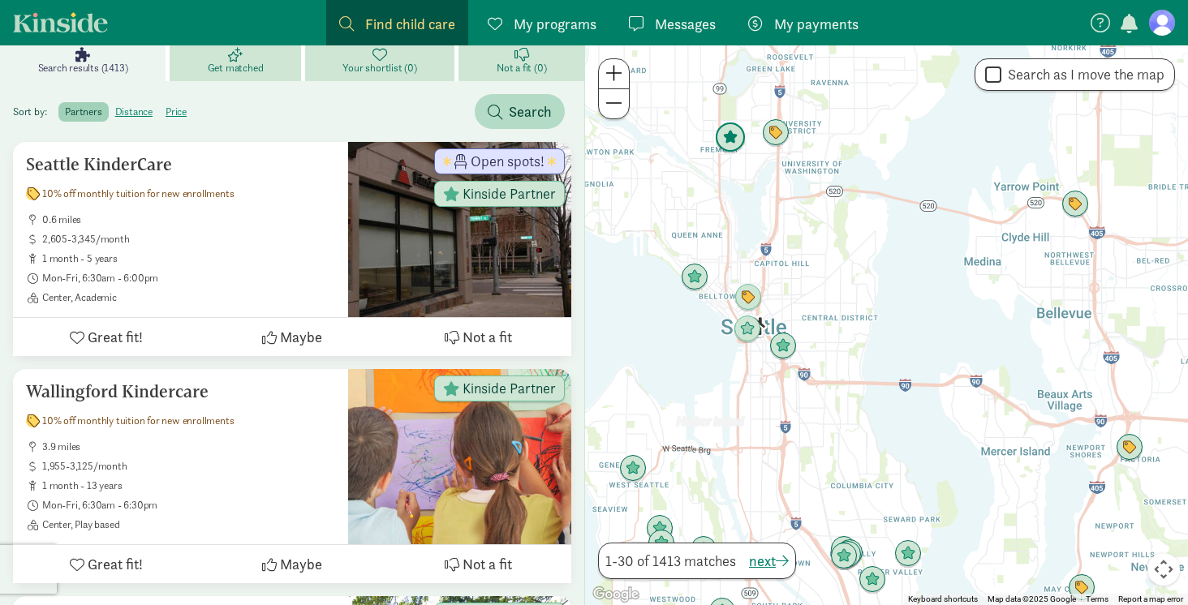
click at [734, 145] on img "Click to see details" at bounding box center [730, 138] width 31 height 31
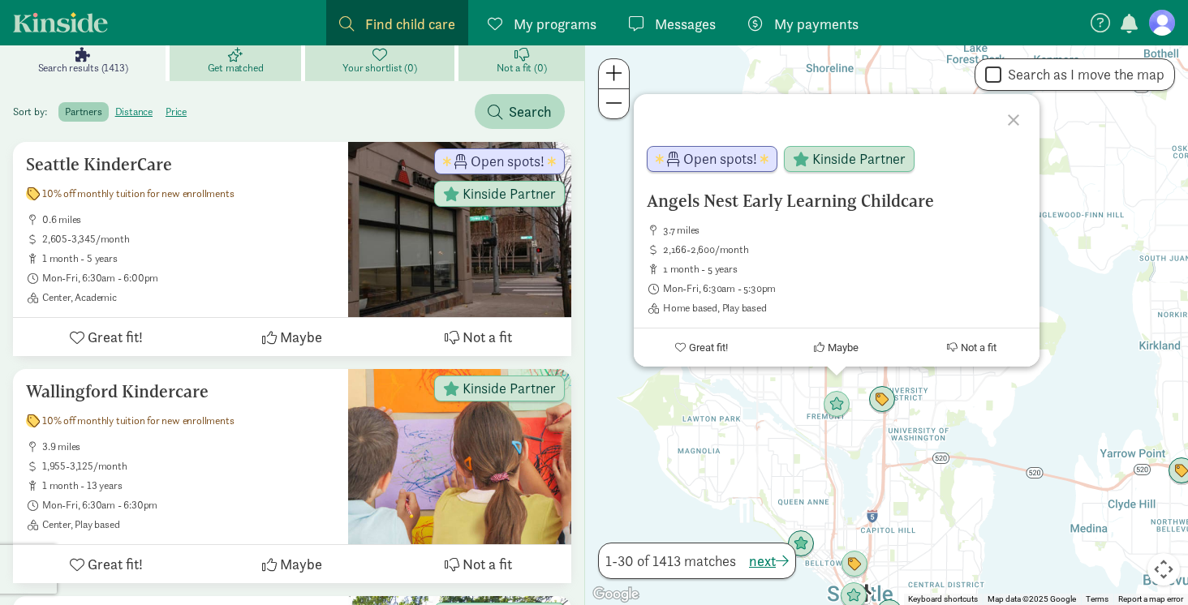
click at [744, 419] on div "Angels Nest Early Learning Childcare 3.7 miles 2,166-2,600/month 1 month - 5 ye…" at bounding box center [886, 325] width 603 height 560
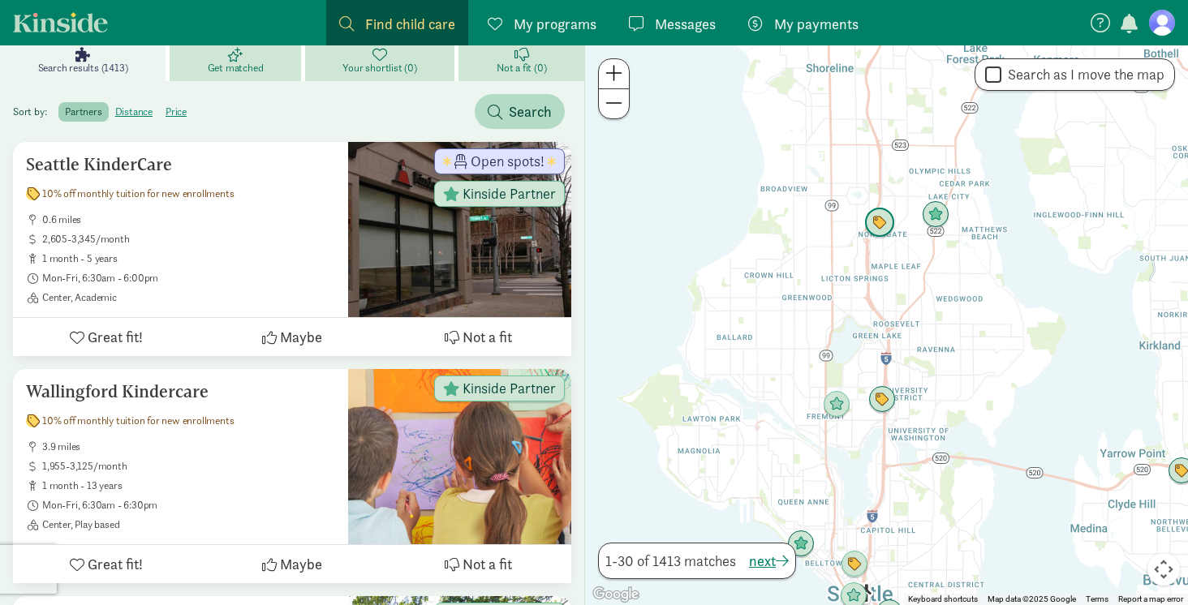
click at [874, 231] on img "Click to see details" at bounding box center [879, 223] width 31 height 31
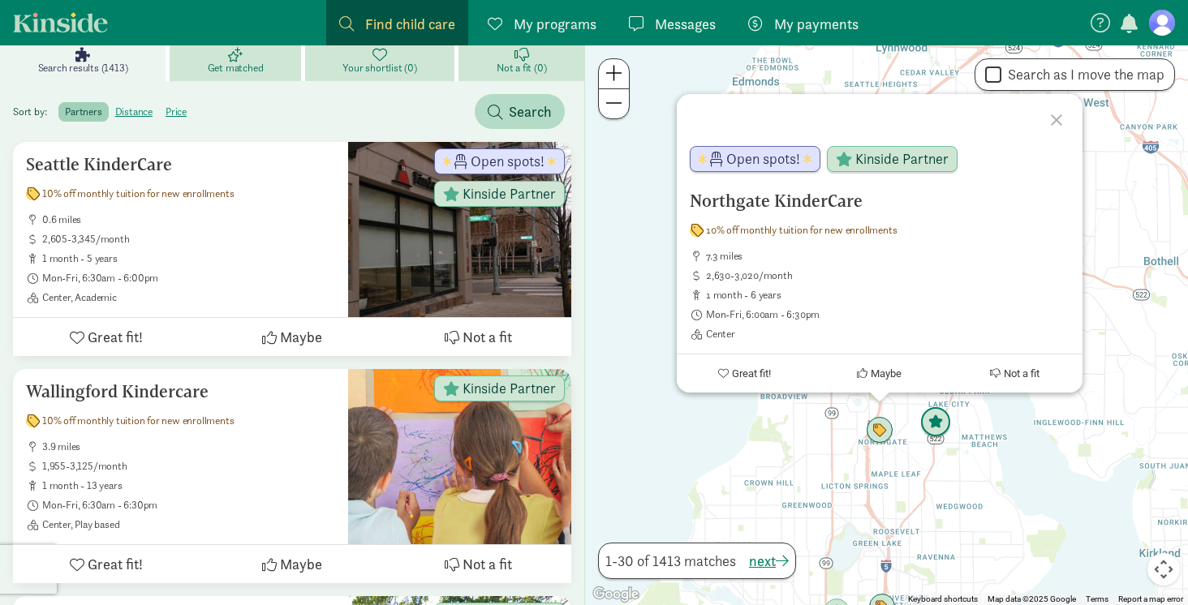
click at [929, 421] on img "Click to see details" at bounding box center [935, 422] width 31 height 31
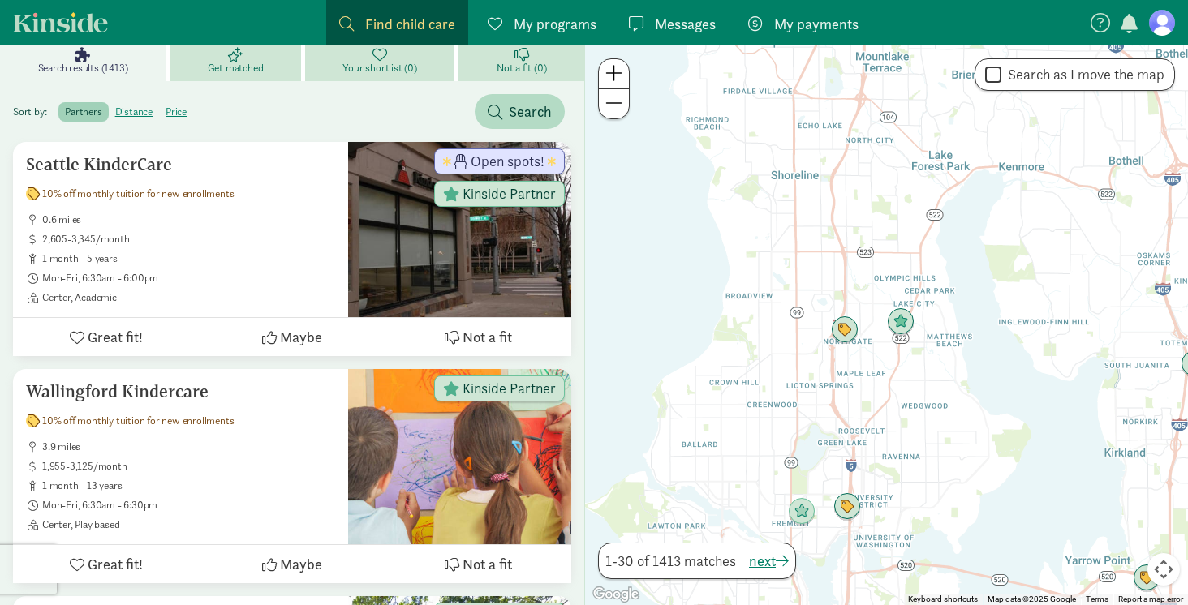
drag, startPoint x: 1028, startPoint y: 530, endPoint x: 979, endPoint y: 324, distance: 212.0
click at [979, 324] on div "To navigate, press the arrow keys." at bounding box center [886, 325] width 603 height 560
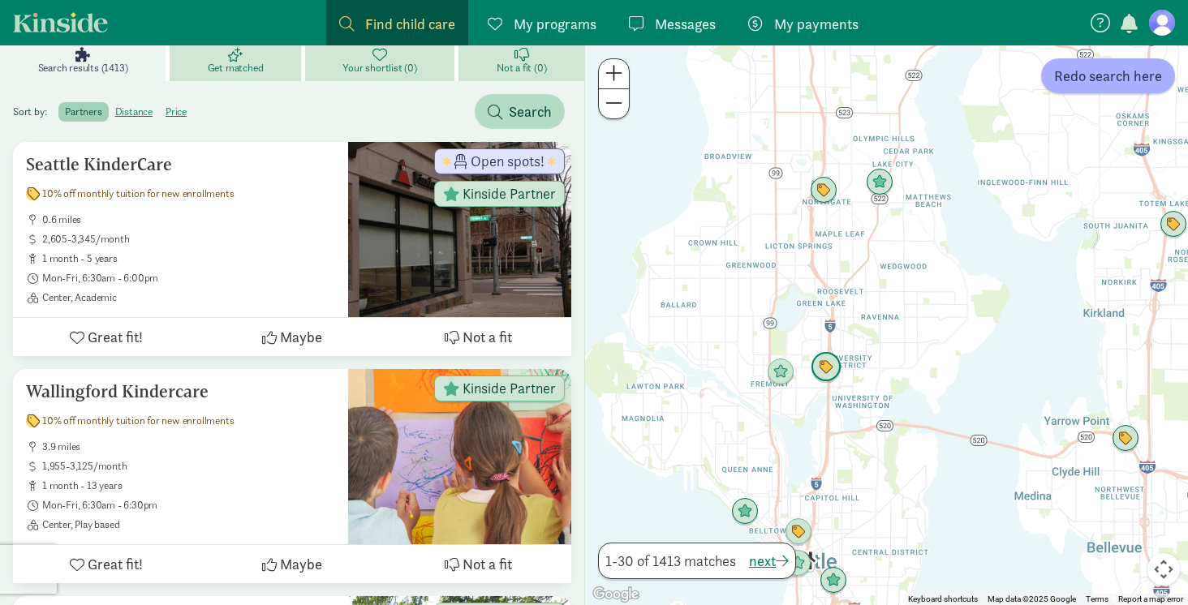
click at [827, 364] on img "Click to see details" at bounding box center [826, 367] width 31 height 31
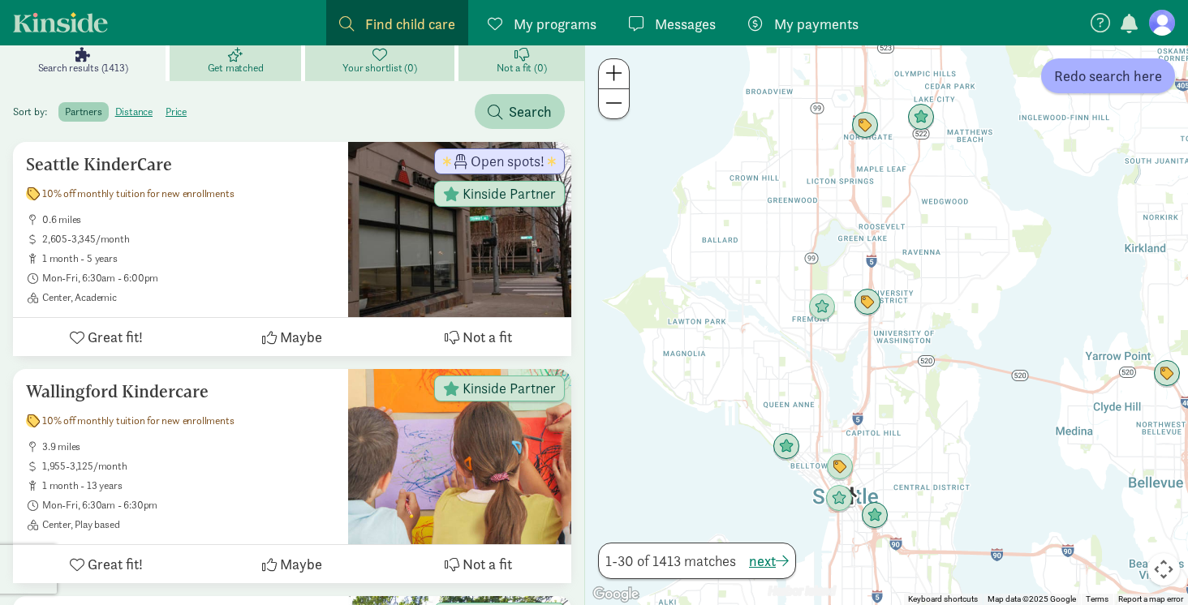
drag, startPoint x: 914, startPoint y: 440, endPoint x: 946, endPoint y: 285, distance: 158.4
click at [946, 285] on div "To navigate, press the arrow keys." at bounding box center [886, 325] width 603 height 560
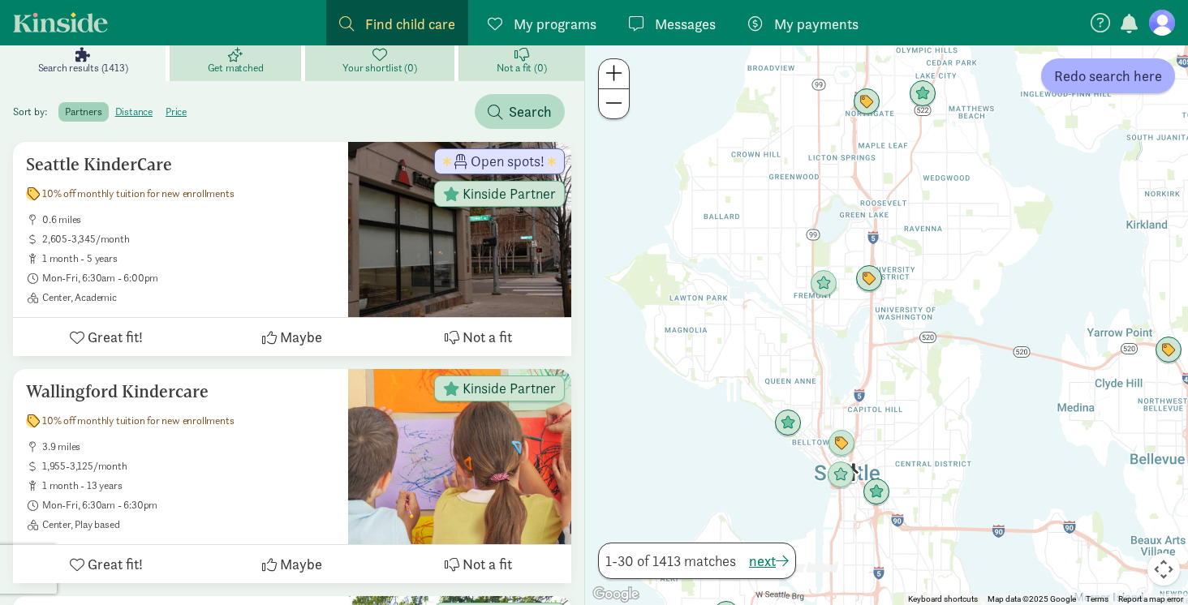
click at [951, 350] on div at bounding box center [886, 325] width 603 height 560
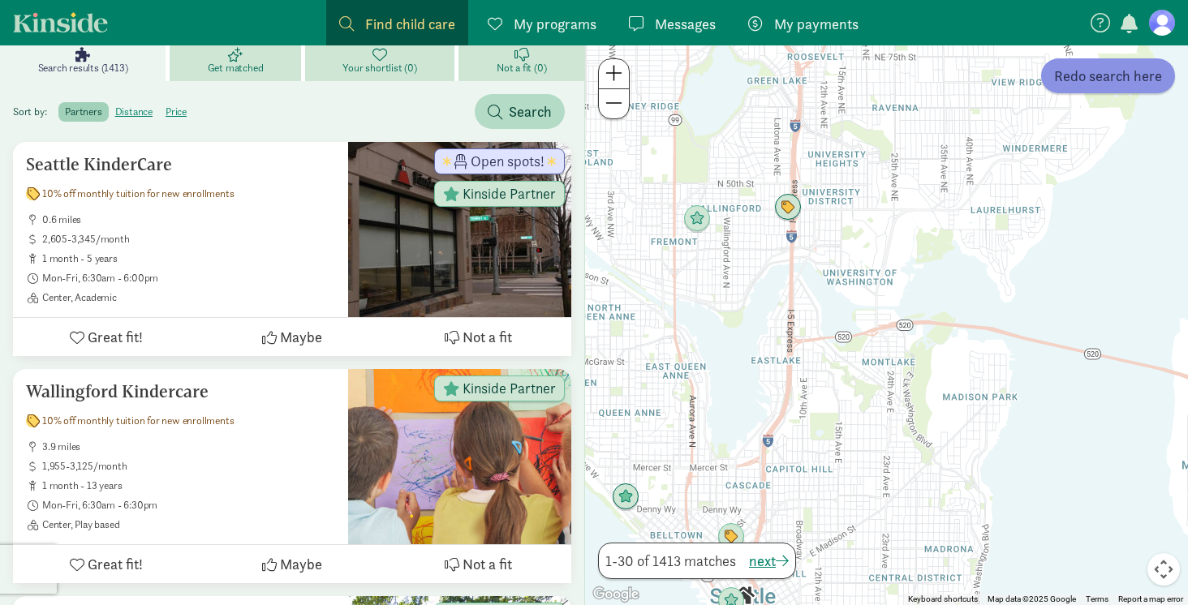
click at [1096, 78] on span "Redo search here" at bounding box center [1108, 76] width 108 height 22
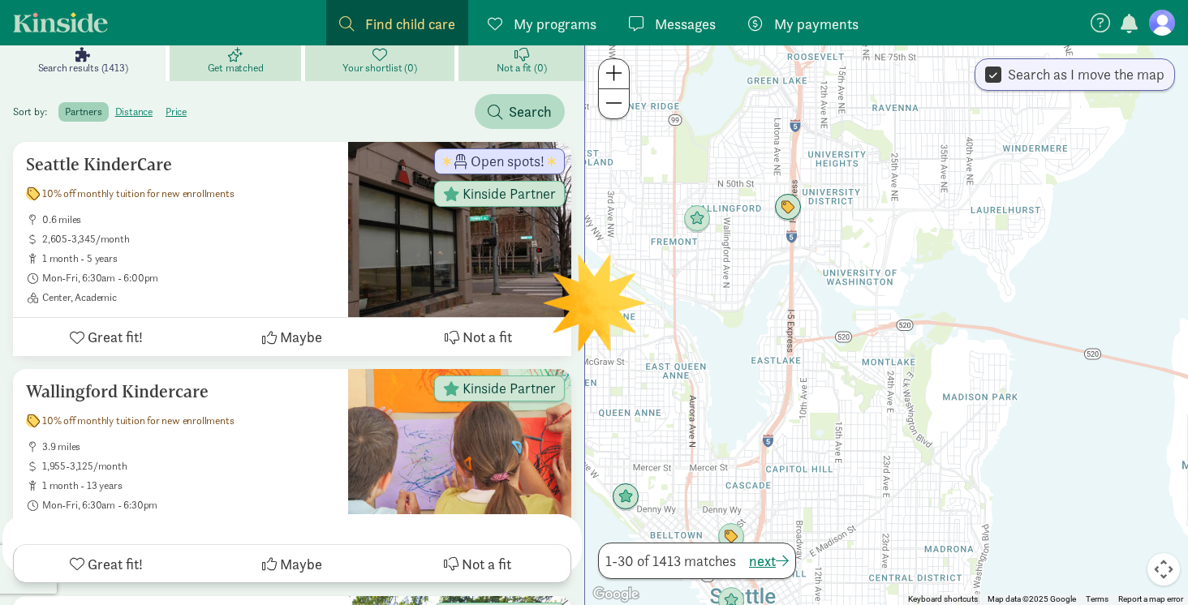
scroll to position [0, 0]
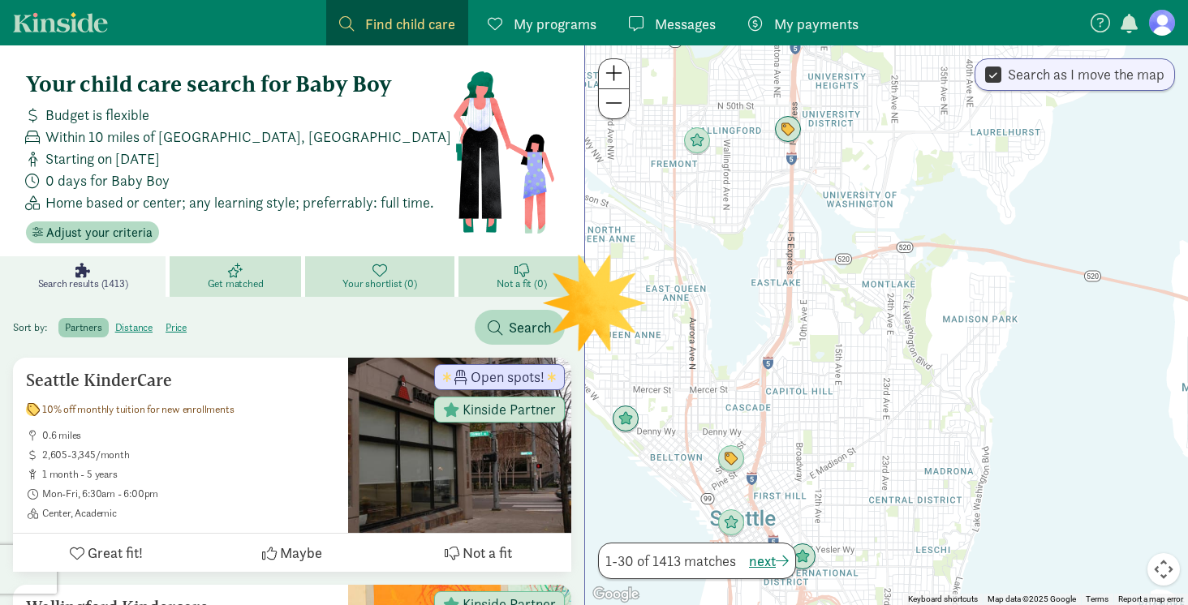
drag, startPoint x: 900, startPoint y: 396, endPoint x: 906, endPoint y: 305, distance: 91.1
click at [905, 306] on div at bounding box center [886, 325] width 603 height 560
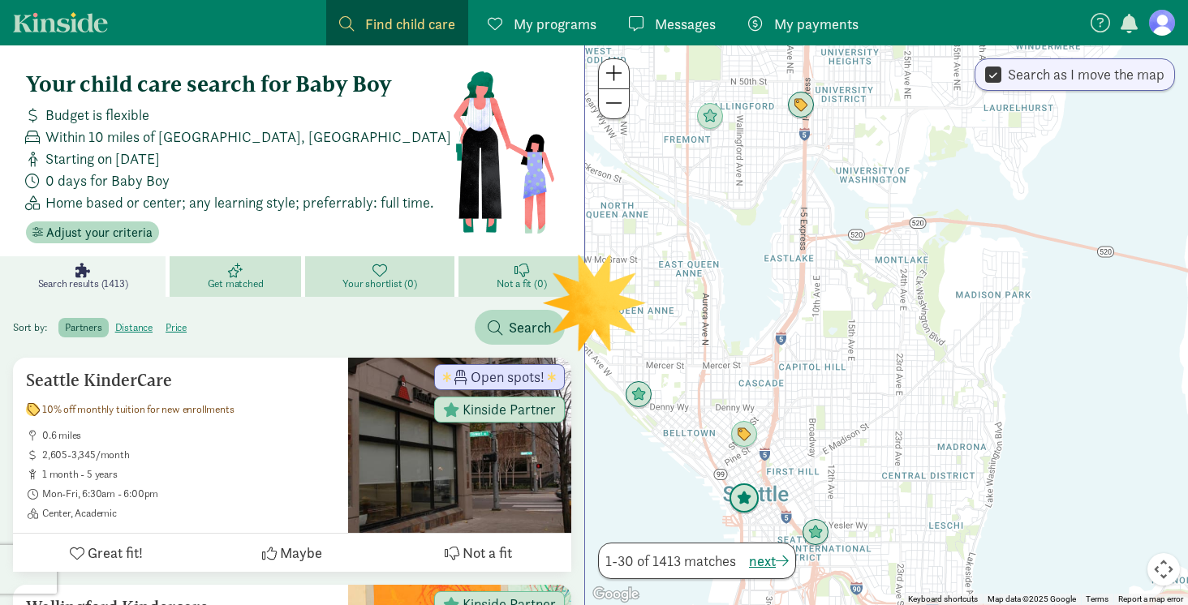
click at [743, 492] on img "Click to see details" at bounding box center [744, 499] width 31 height 31
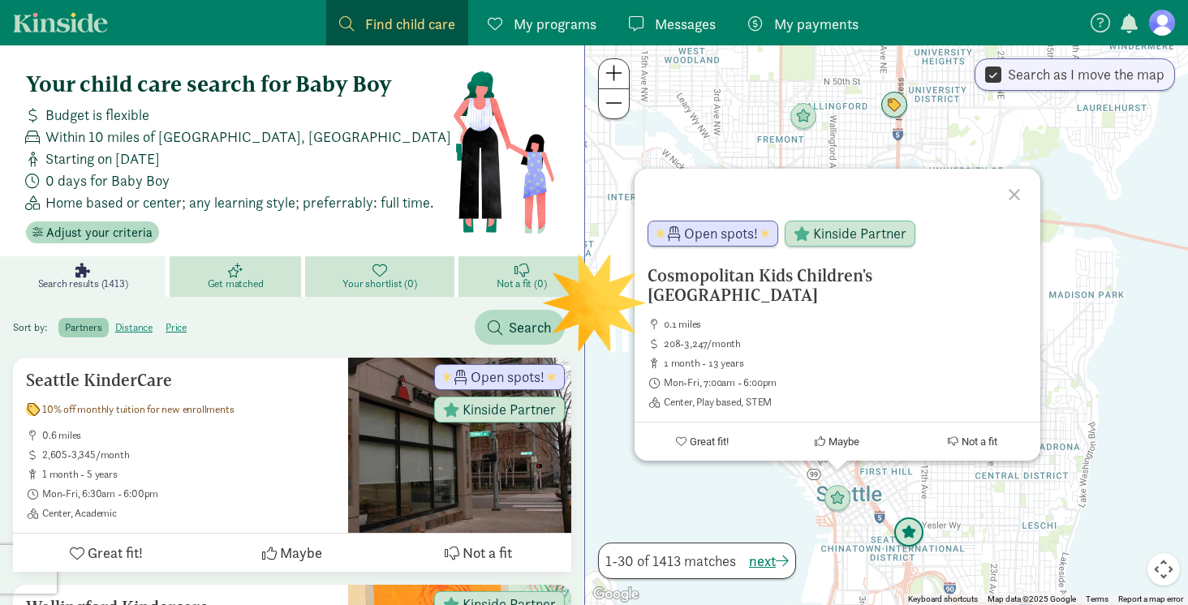
click at [907, 532] on img "Click to see details" at bounding box center [909, 533] width 31 height 31
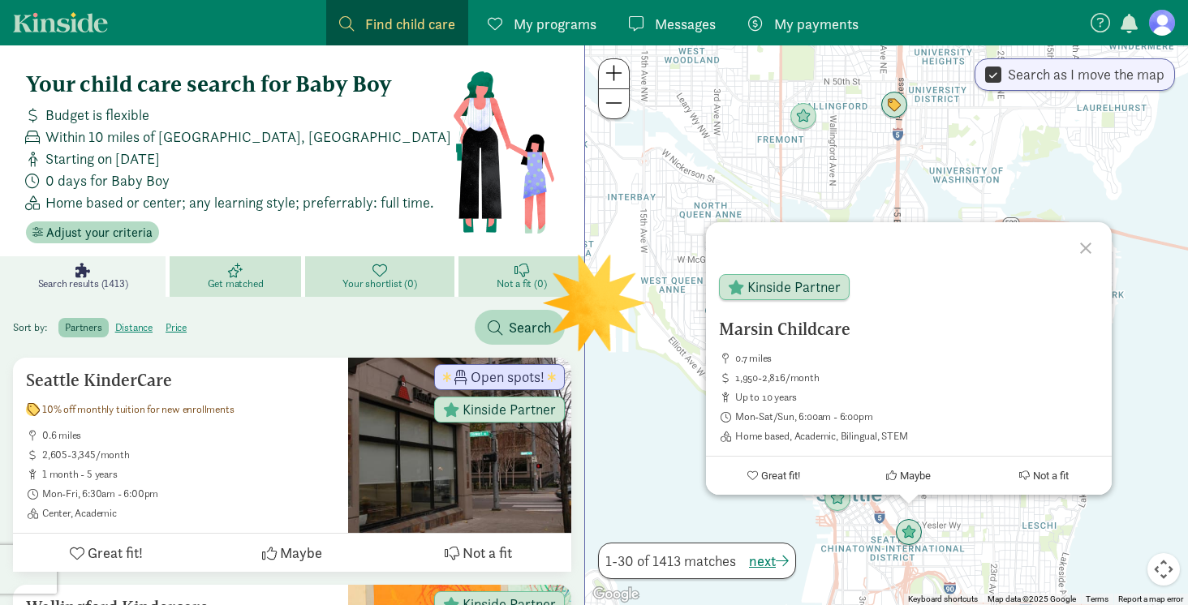
click at [1032, 171] on div "To navigate, press the arrow keys. Marsin Childcare 0.7 miles 1,950-2,816/month…" at bounding box center [886, 325] width 603 height 560
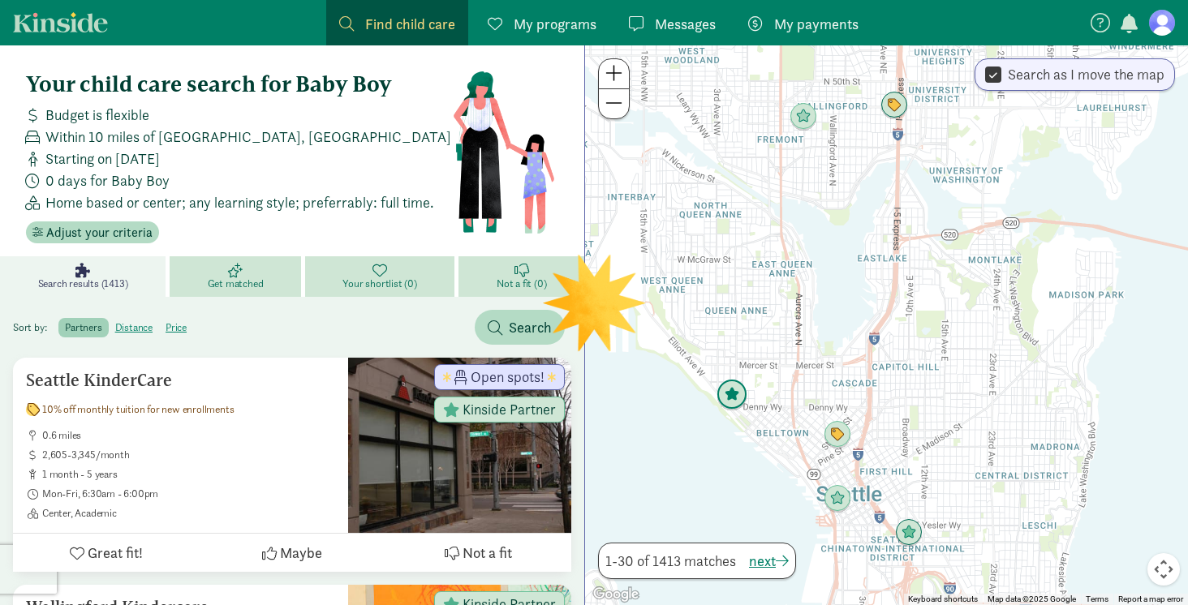
click at [736, 393] on img "Click to see details" at bounding box center [732, 395] width 31 height 31
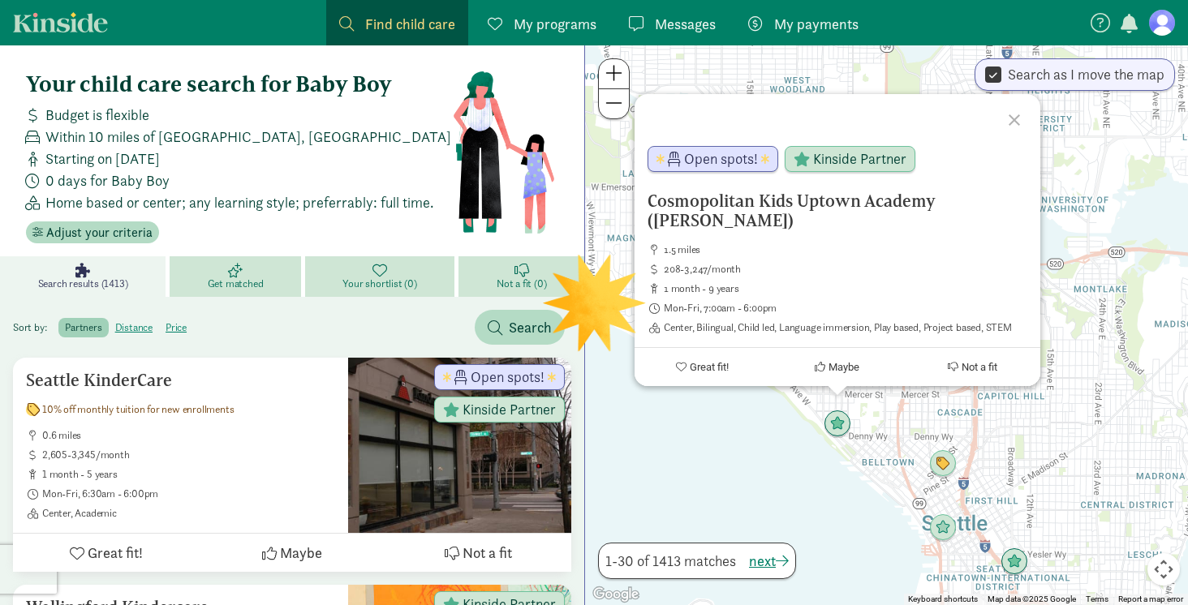
click at [1087, 244] on div "Cosmopolitan Kids Uptown Academy (Queen Anne) 1.5 miles 208-3,247/month 1 month…" at bounding box center [886, 325] width 603 height 560
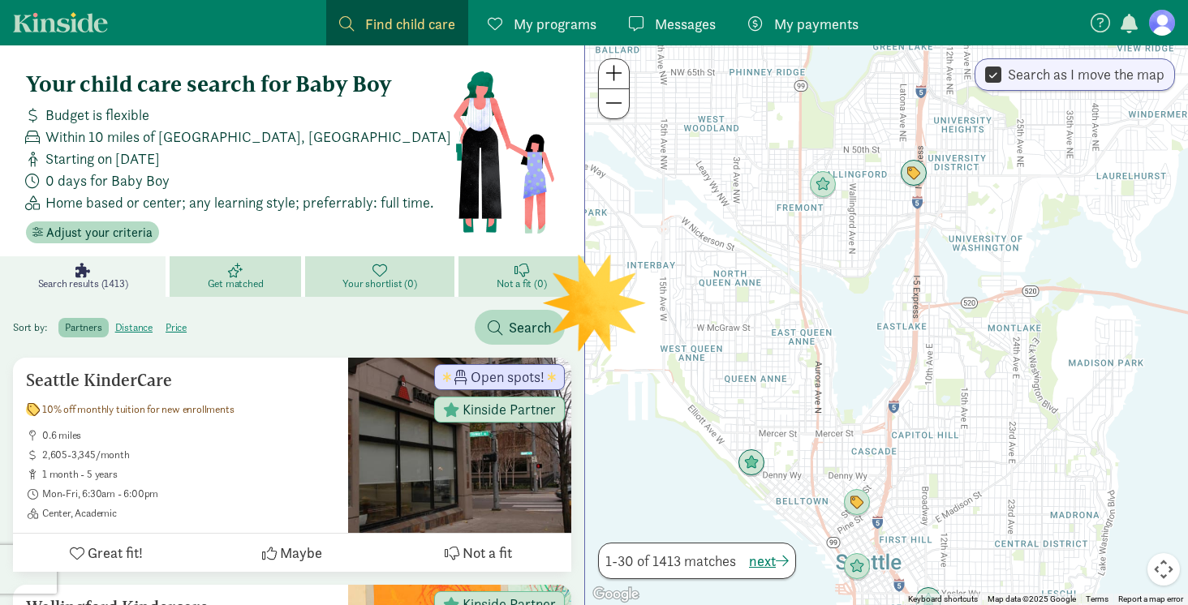
drag, startPoint x: 1110, startPoint y: 211, endPoint x: 980, endPoint y: 267, distance: 140.7
click at [980, 267] on div at bounding box center [886, 325] width 603 height 560
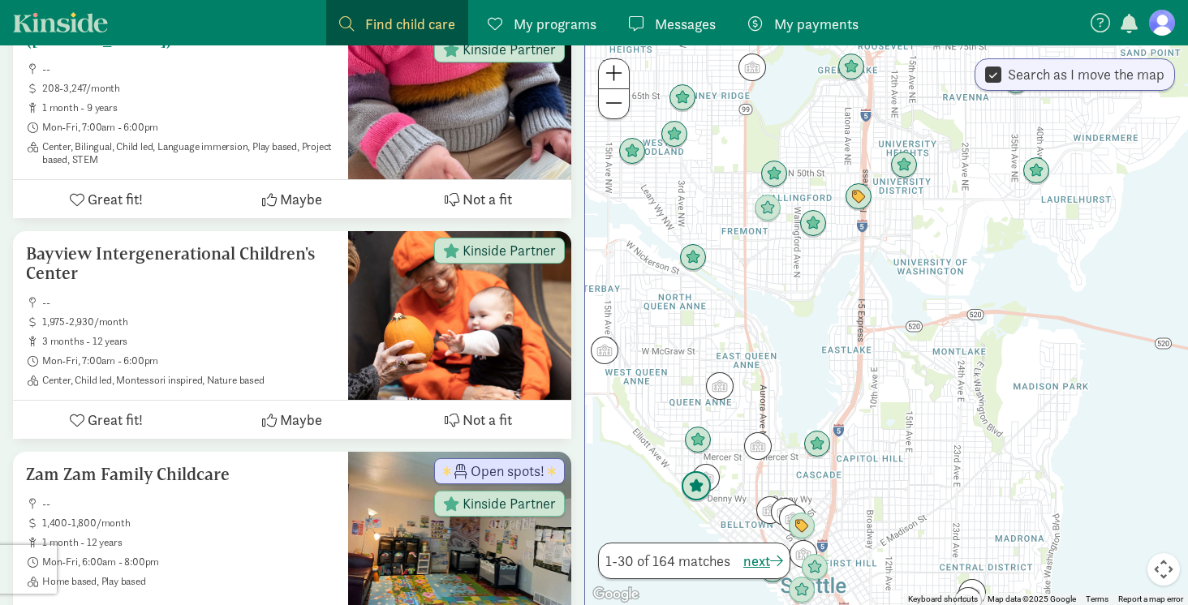
scroll to position [1192, 0]
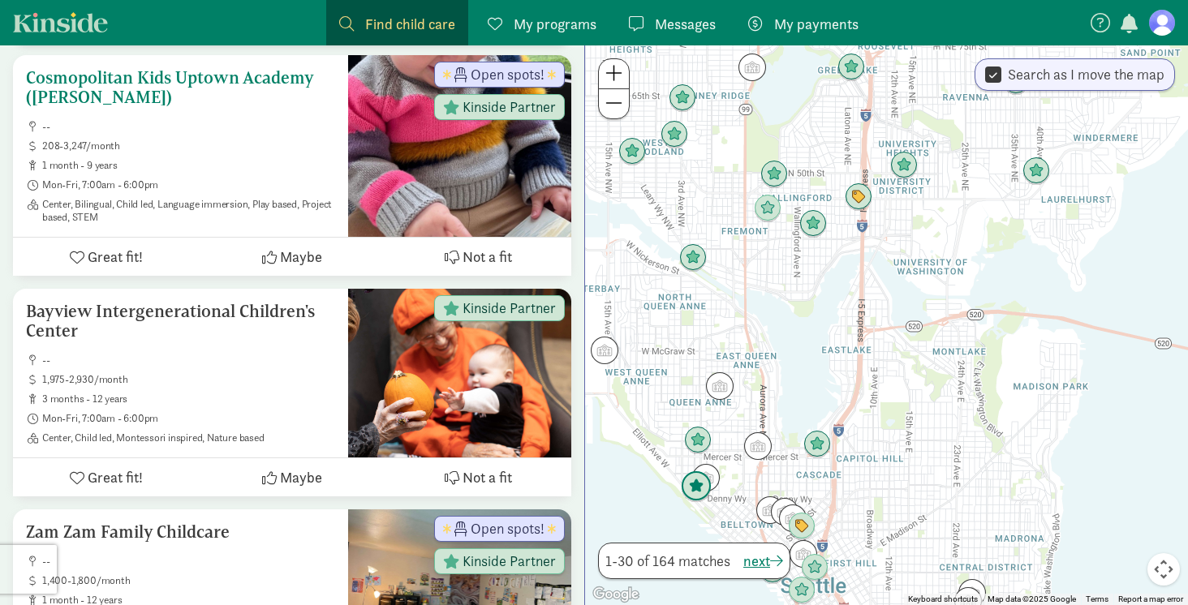
click at [228, 84] on h5 "Cosmopolitan Kids Uptown Academy (Queen Anne)" at bounding box center [180, 87] width 309 height 39
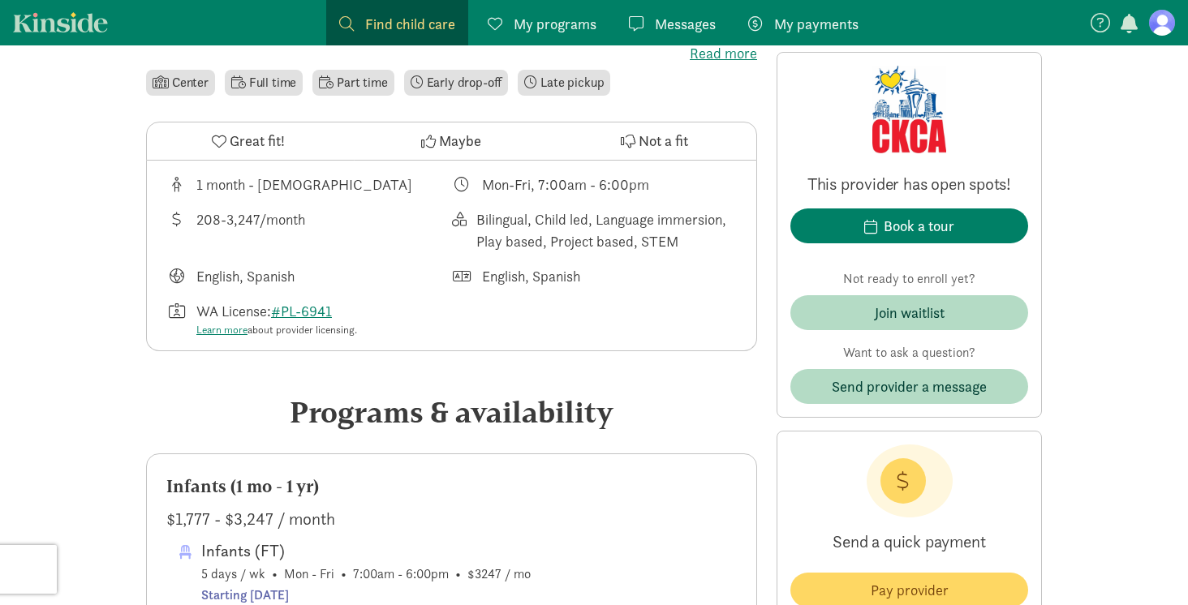
scroll to position [761, 0]
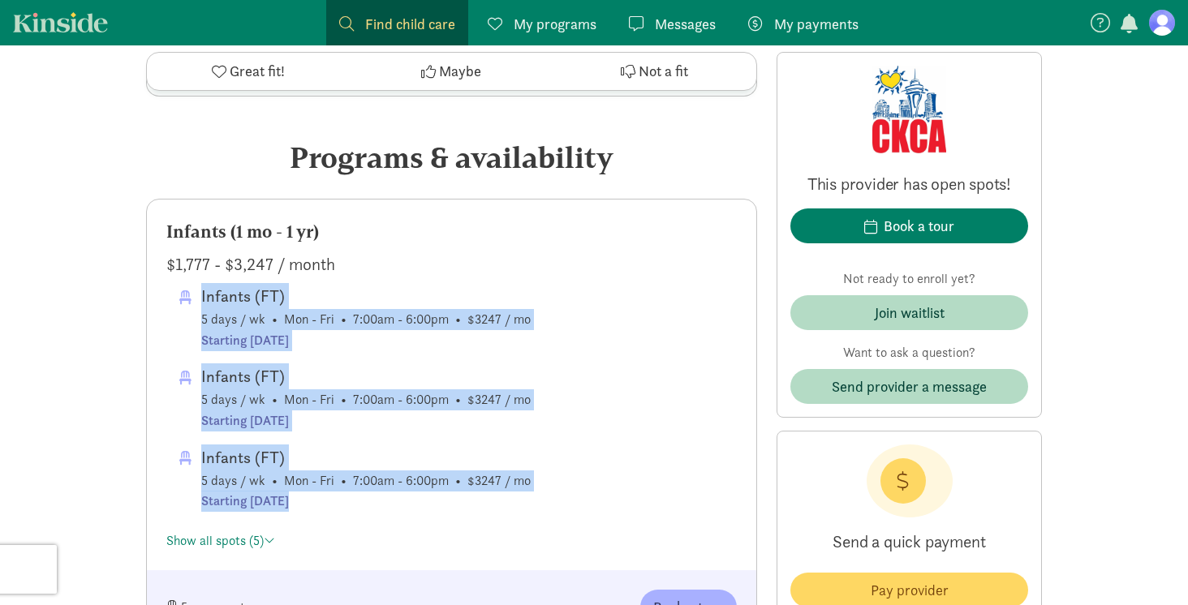
drag, startPoint x: 380, startPoint y: 281, endPoint x: 408, endPoint y: 515, distance: 236.3
click at [408, 515] on div "Infants (1 mo - 1 yr) $1,777 - $3,247 / month Infants (FT) 5 days / wk • Mon - …" at bounding box center [452, 385] width 610 height 371
click at [408, 515] on span "Infants (FT) 5 days / wk • Mon - Fri • 7:00am - 6:00pm • $3247 / mo Starting [D…" at bounding box center [451, 417] width 571 height 268
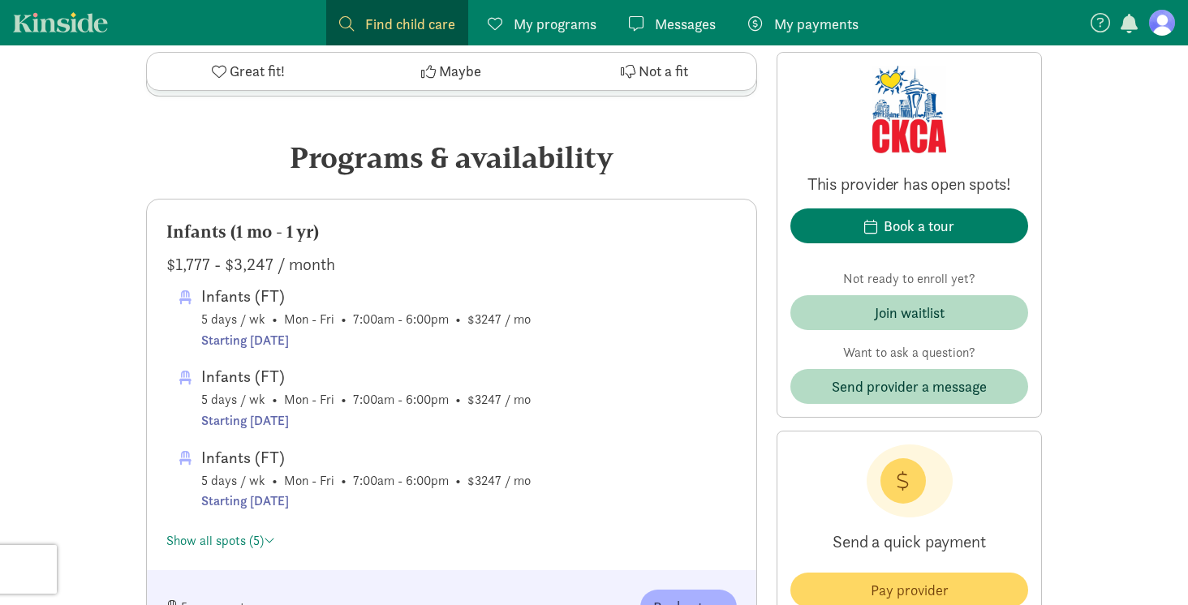
scroll to position [905, 0]
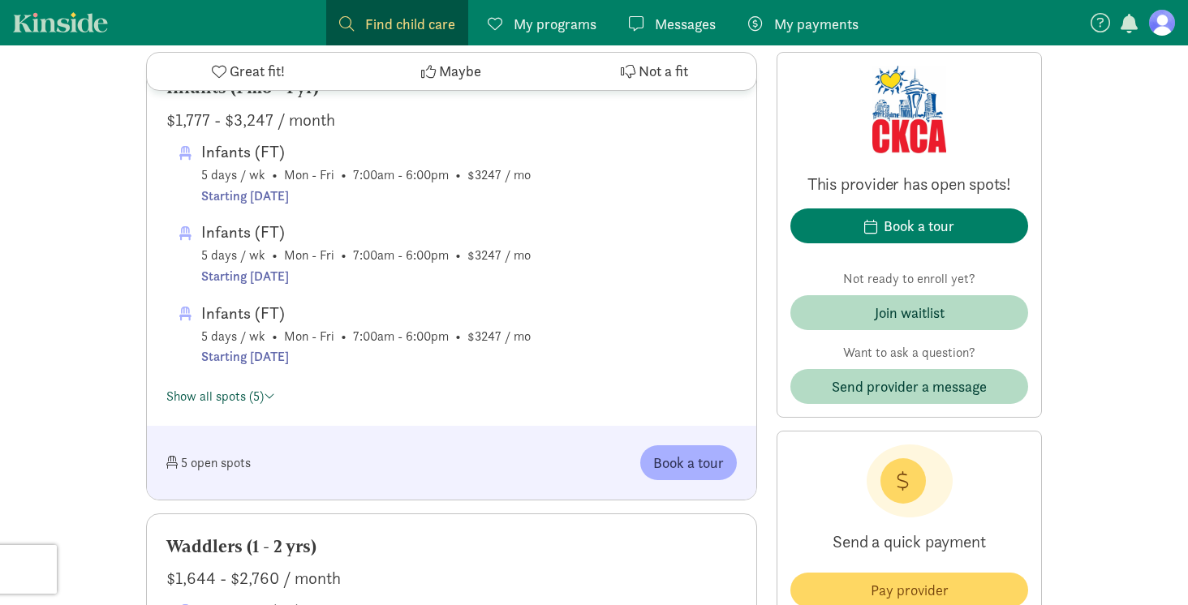
click at [250, 398] on link "Show all spots (5)" at bounding box center [220, 396] width 109 height 17
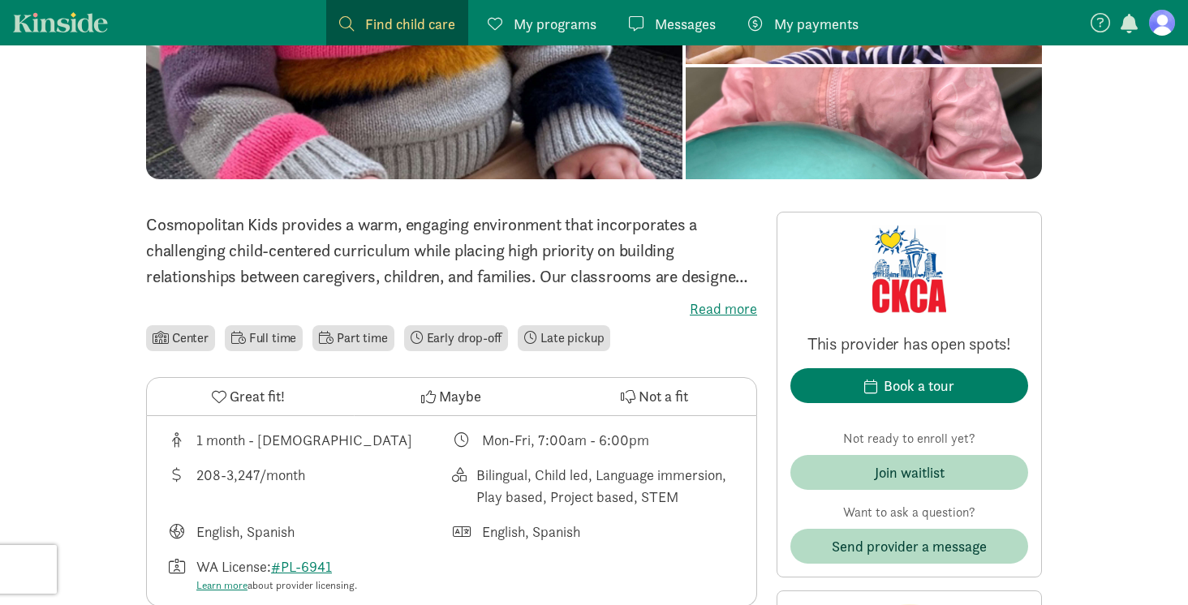
scroll to position [0, 0]
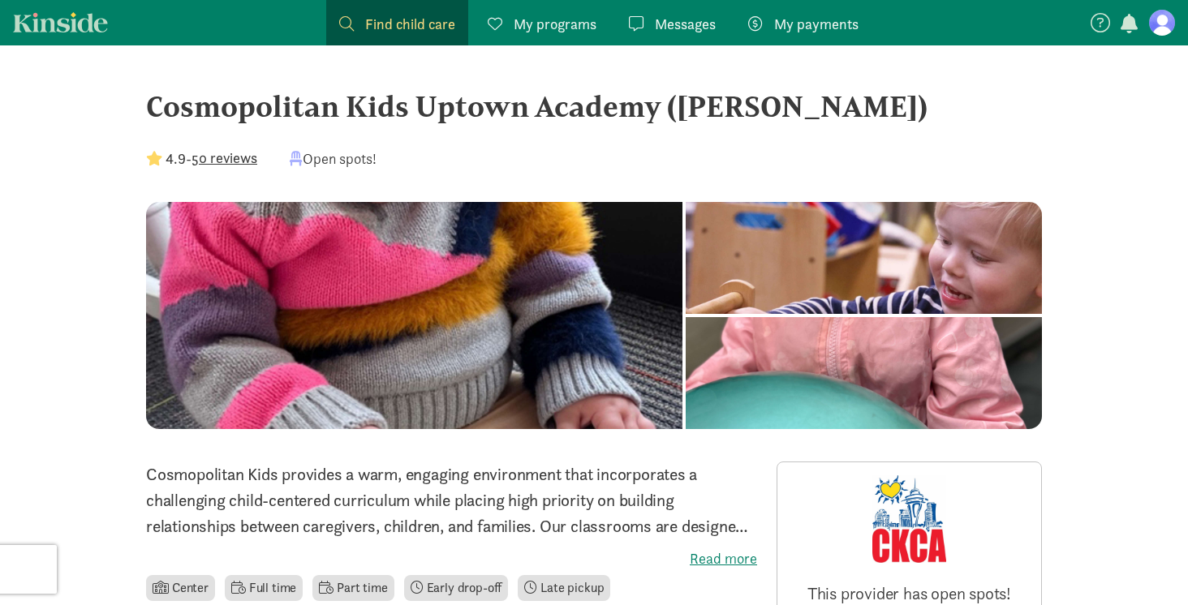
click at [378, 34] on span "Find child care" at bounding box center [410, 24] width 90 height 22
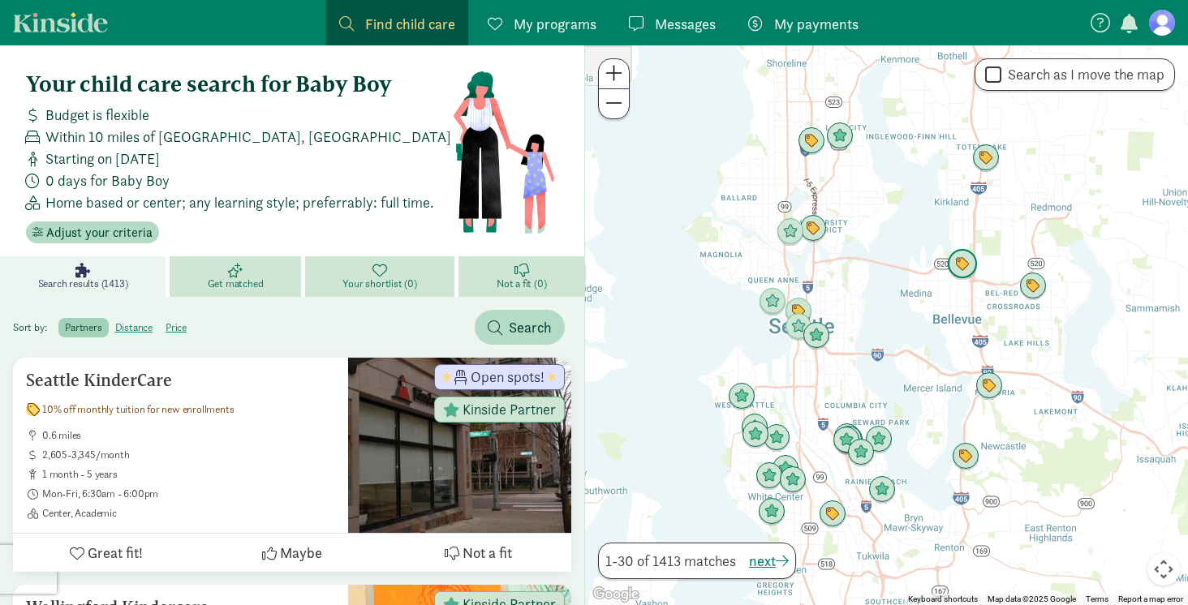
click at [959, 265] on img "Click to see details" at bounding box center [962, 264] width 31 height 31
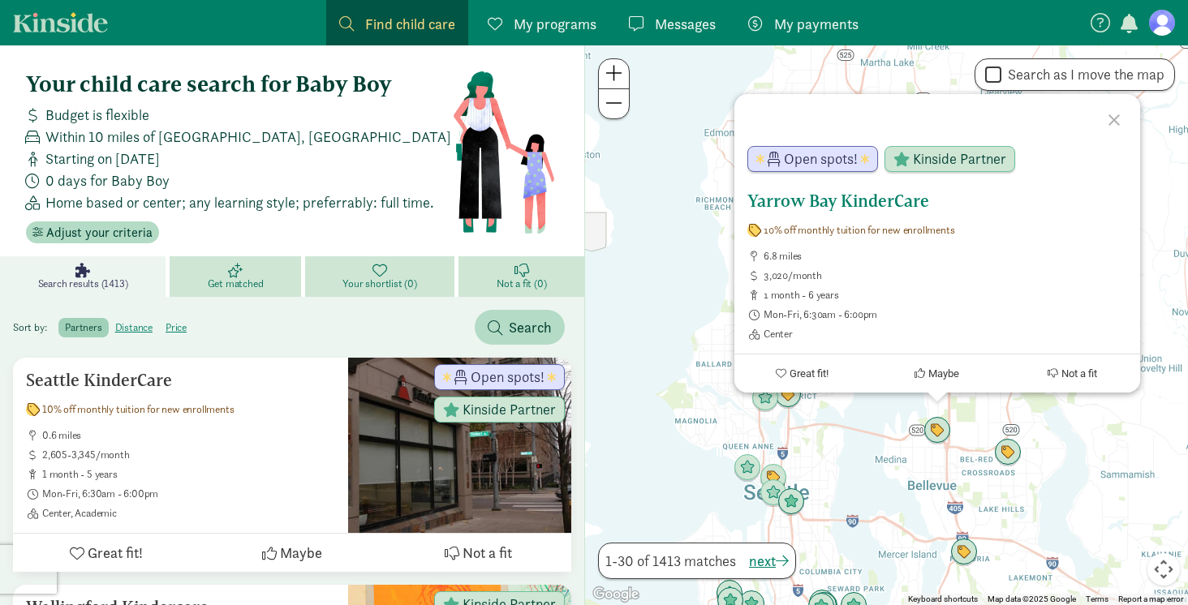
click at [881, 200] on h5 "Yarrow Bay KinderCare" at bounding box center [938, 201] width 380 height 19
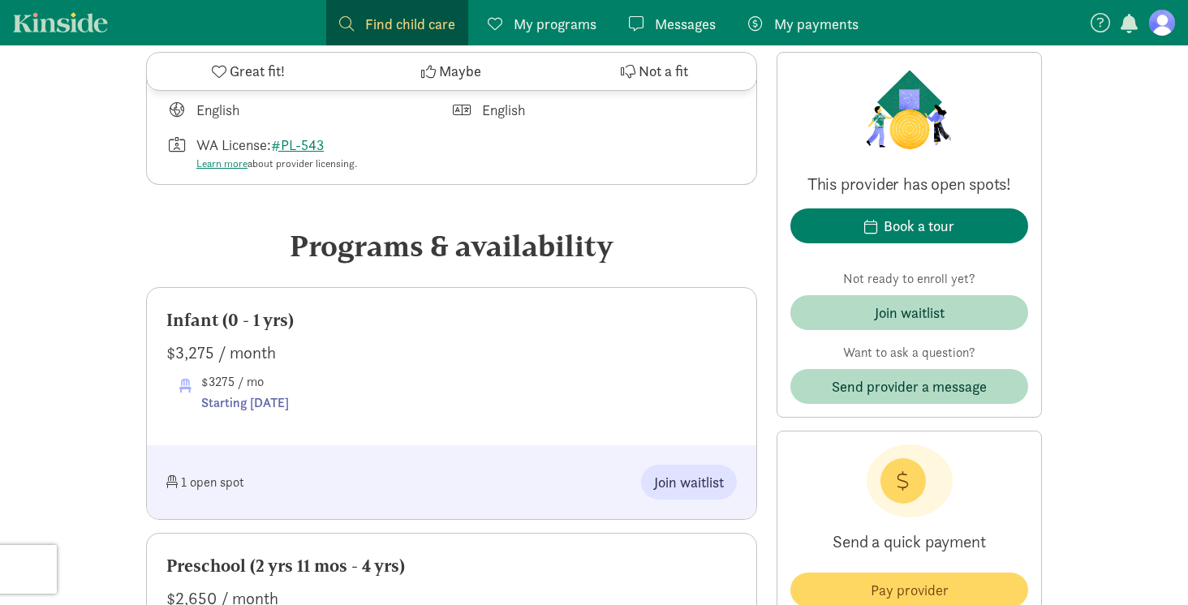
scroll to position [1013, 0]
